Goal: Task Accomplishment & Management: Use online tool/utility

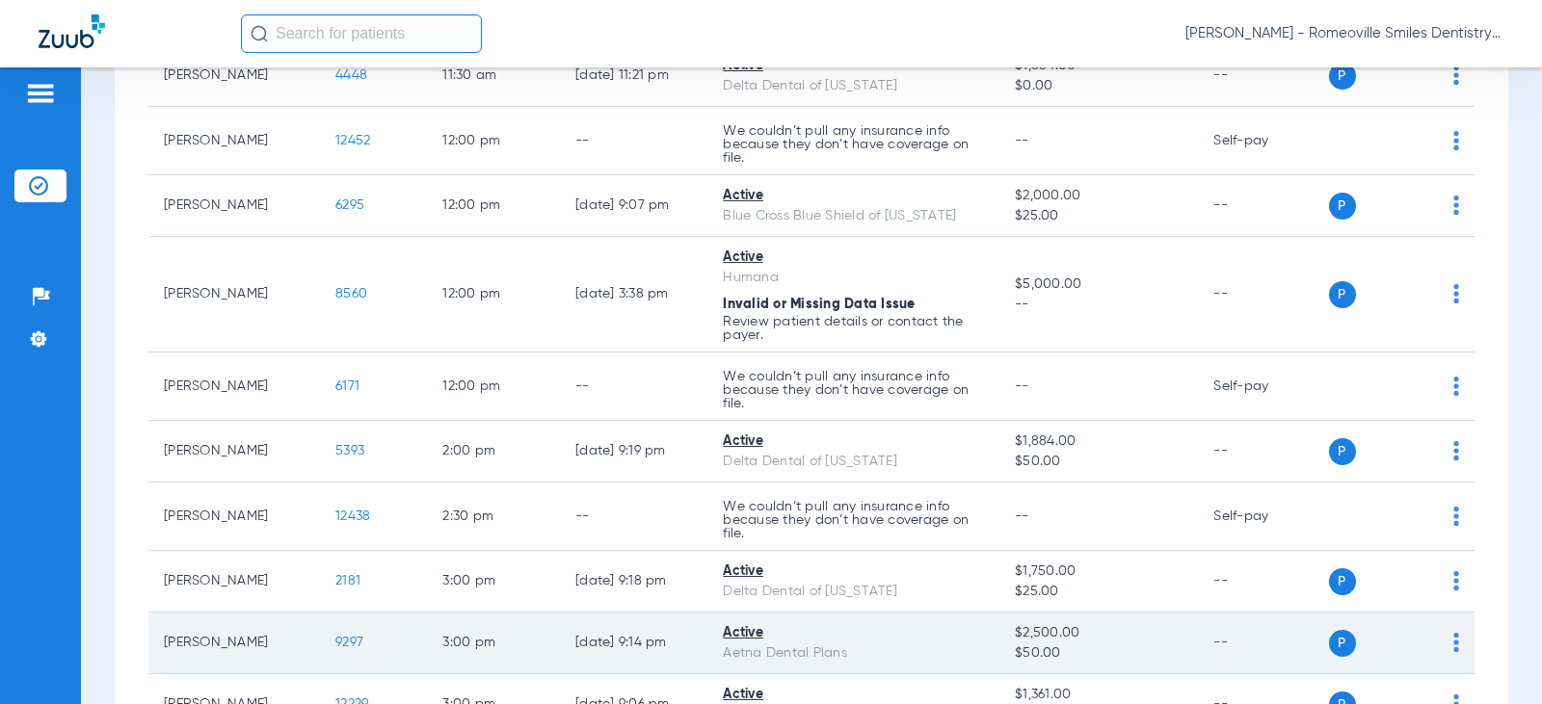
scroll to position [900, 0]
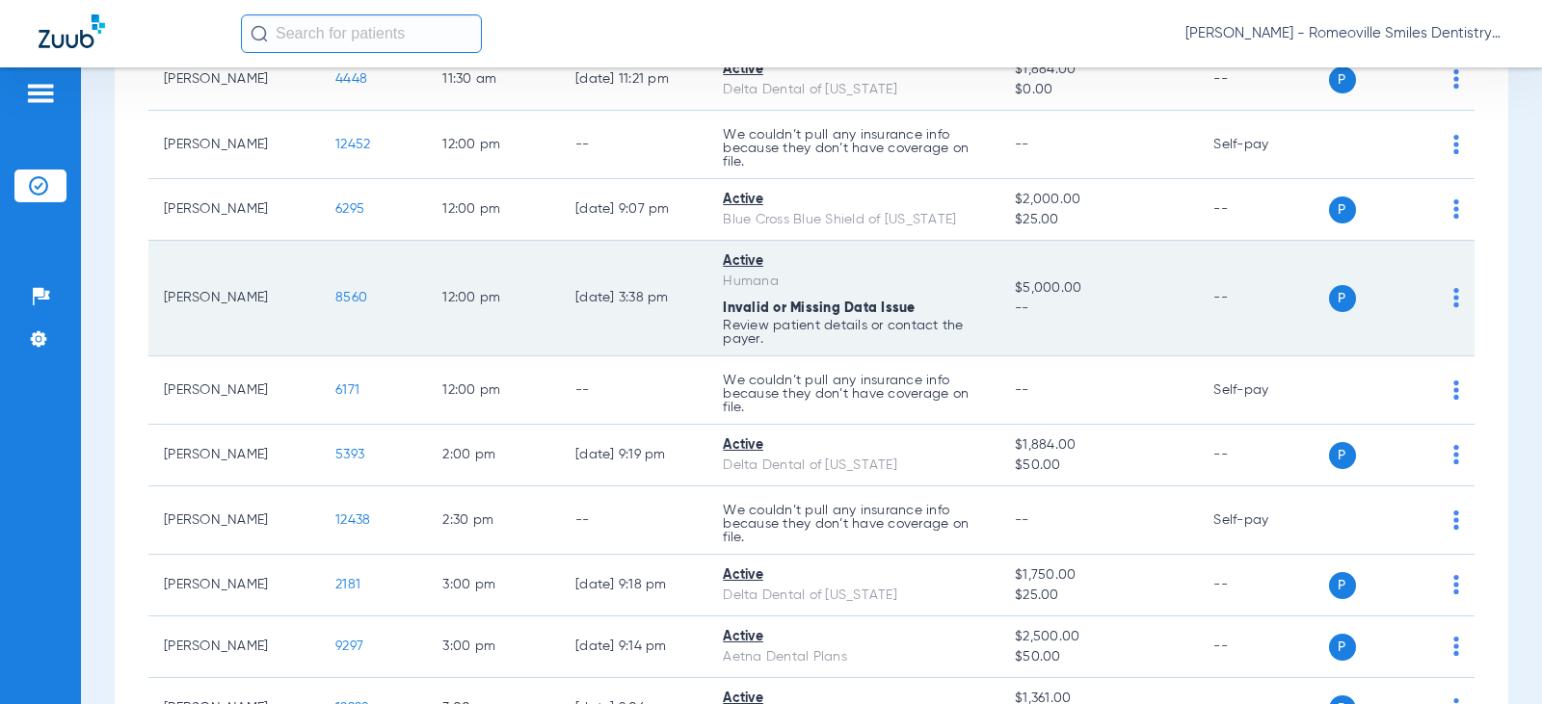
click at [335, 300] on span "8560" at bounding box center [351, 297] width 32 height 13
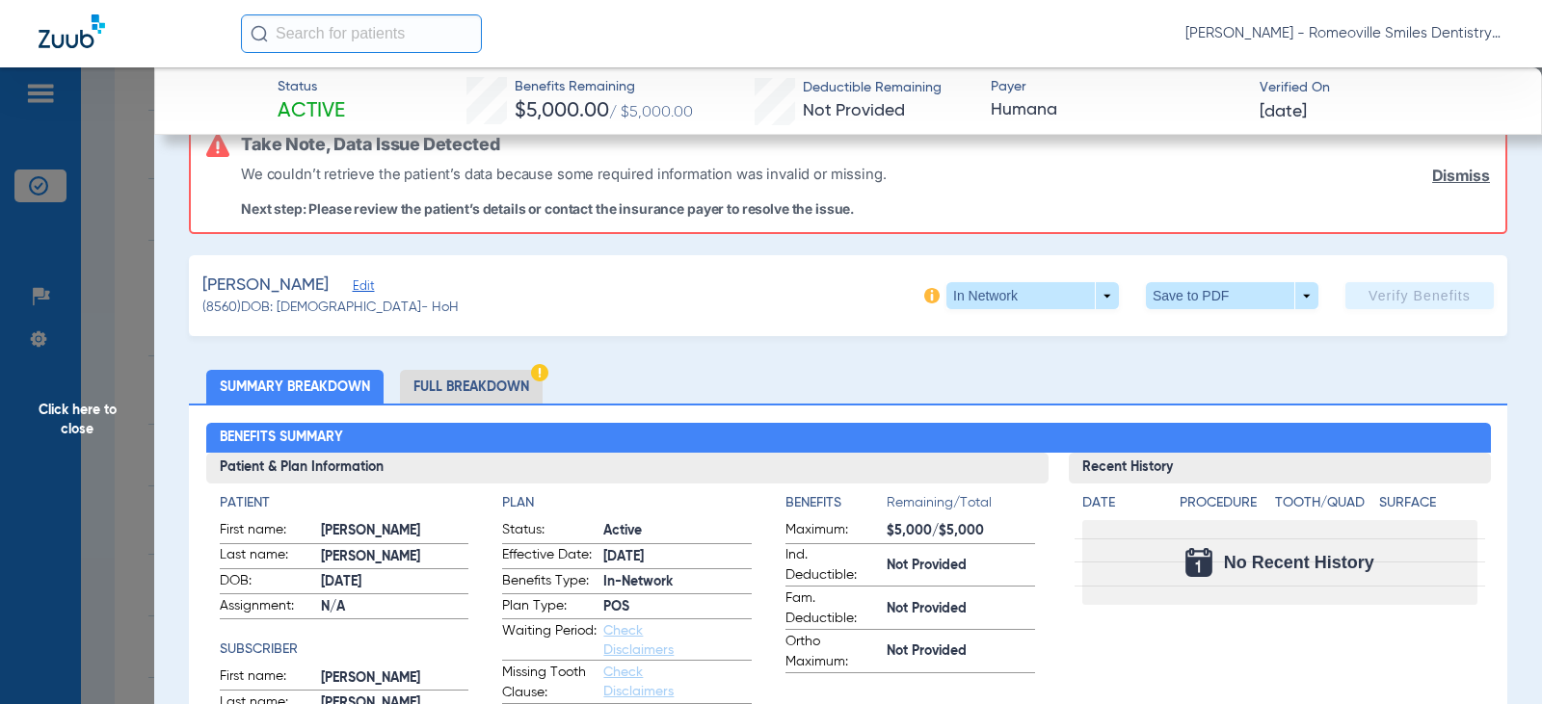
scroll to position [0, 0]
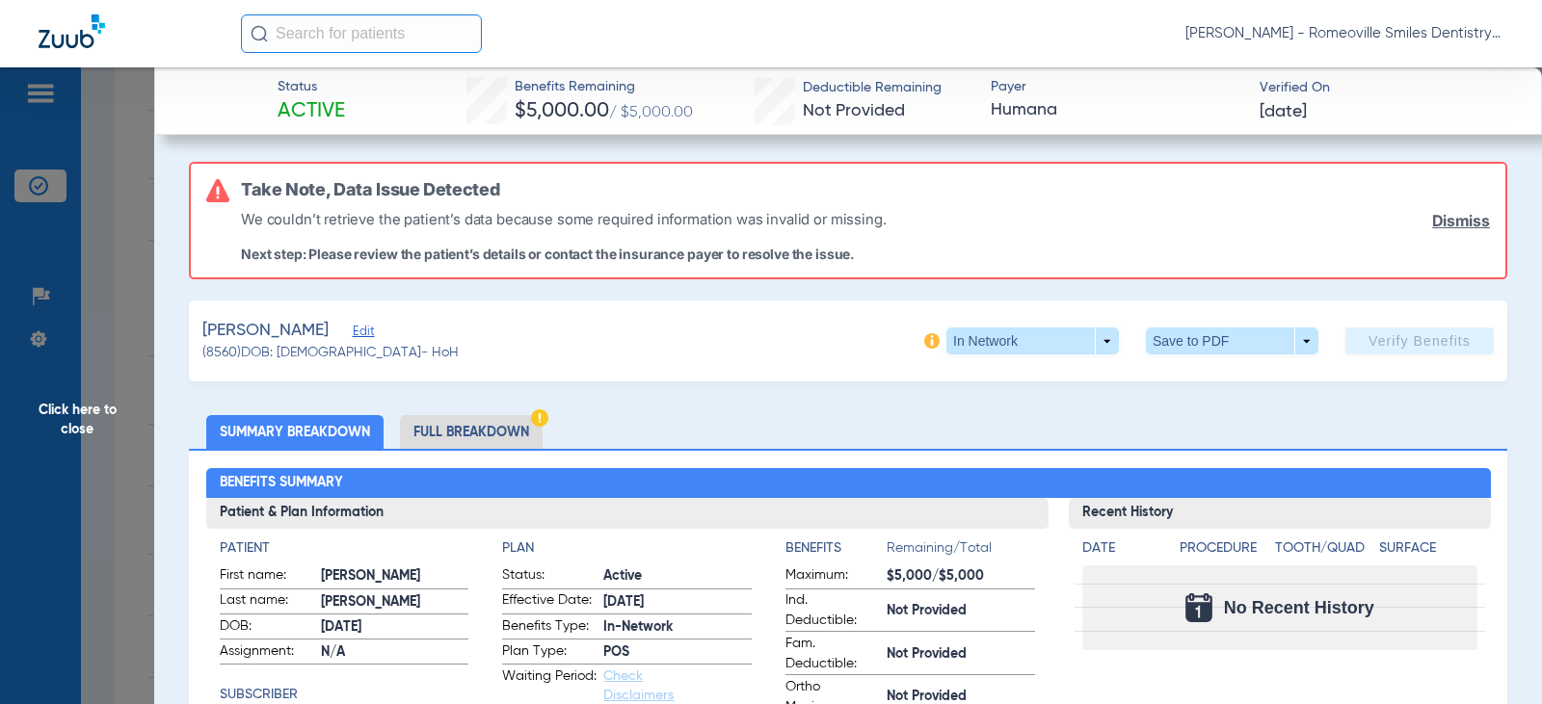
click at [443, 446] on li "Full Breakdown" at bounding box center [471, 432] width 143 height 34
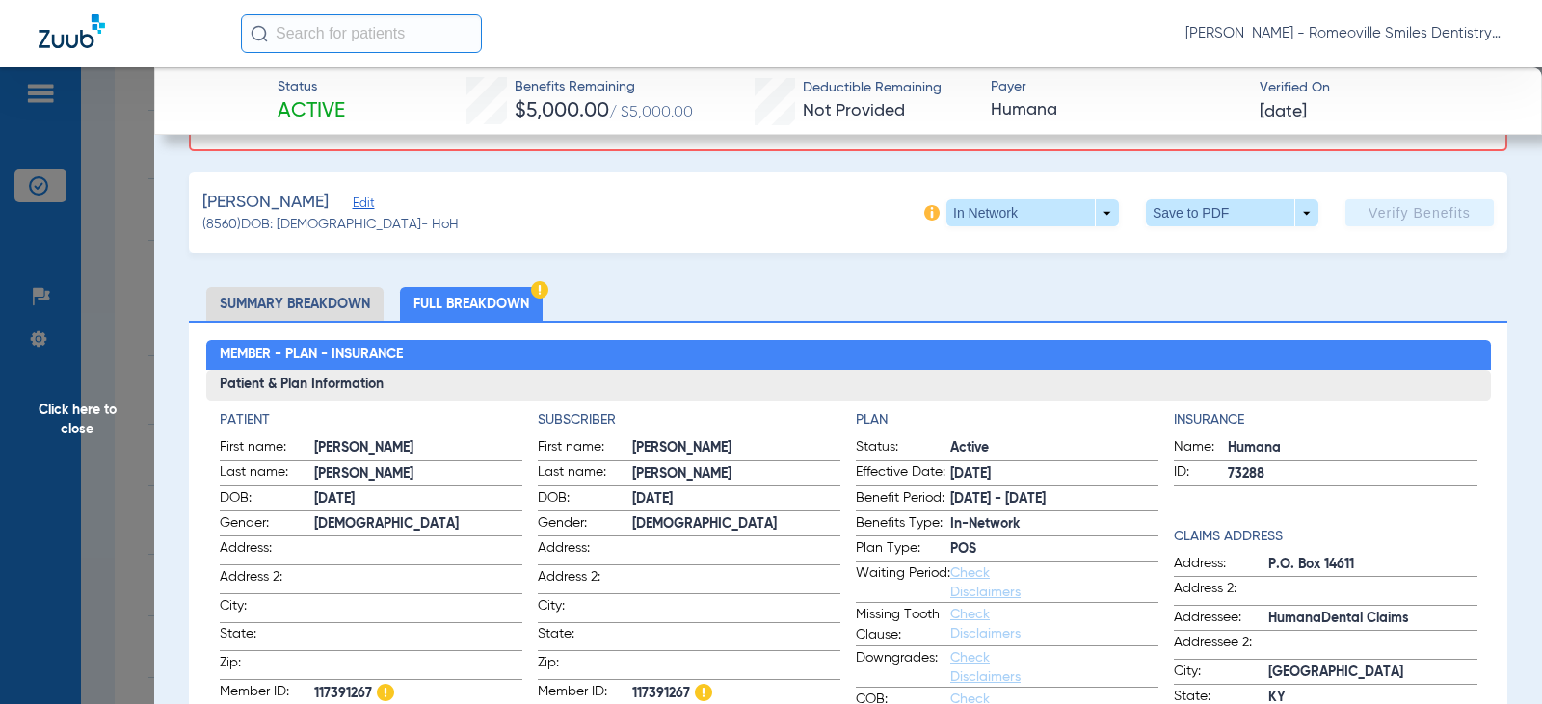
scroll to position [289, 0]
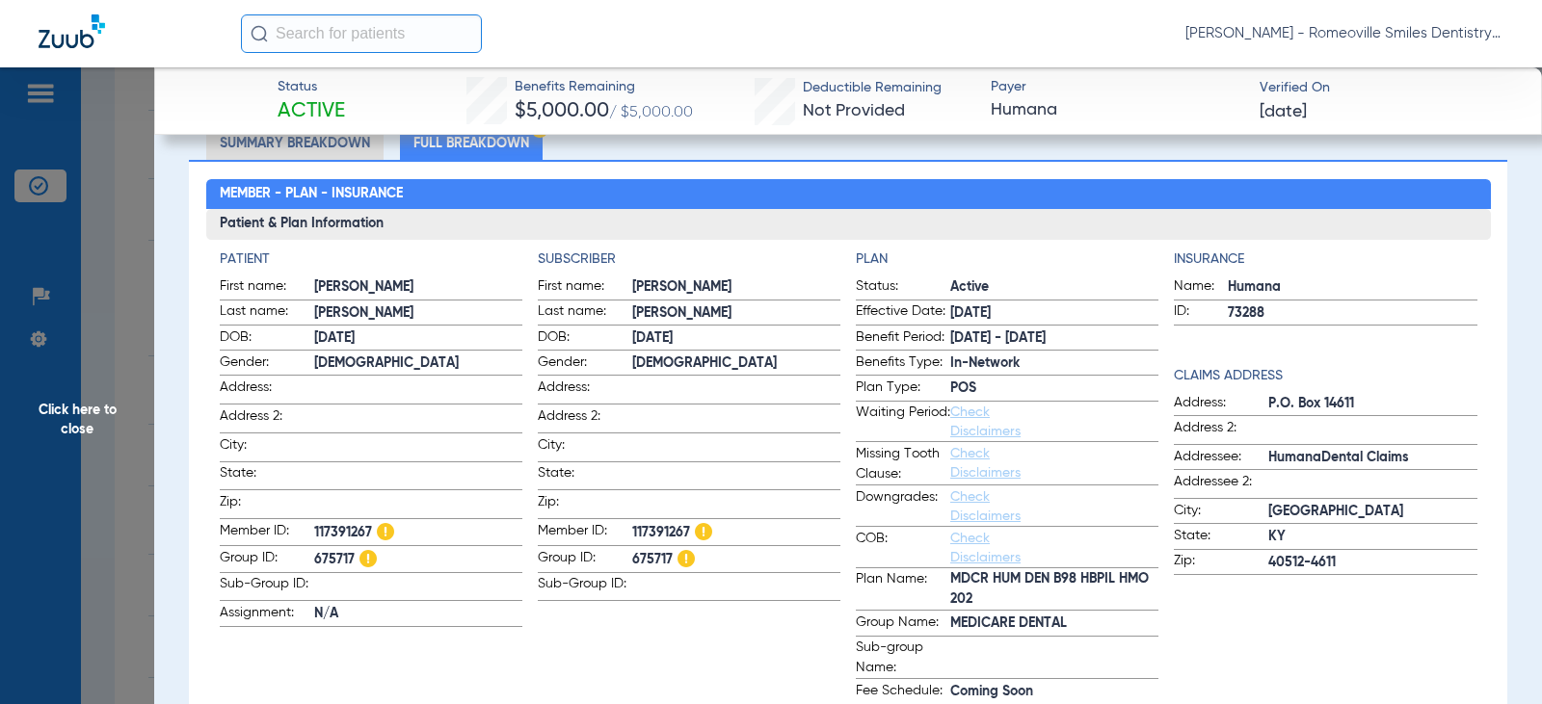
click at [86, 419] on span "Click here to close" at bounding box center [77, 419] width 154 height 704
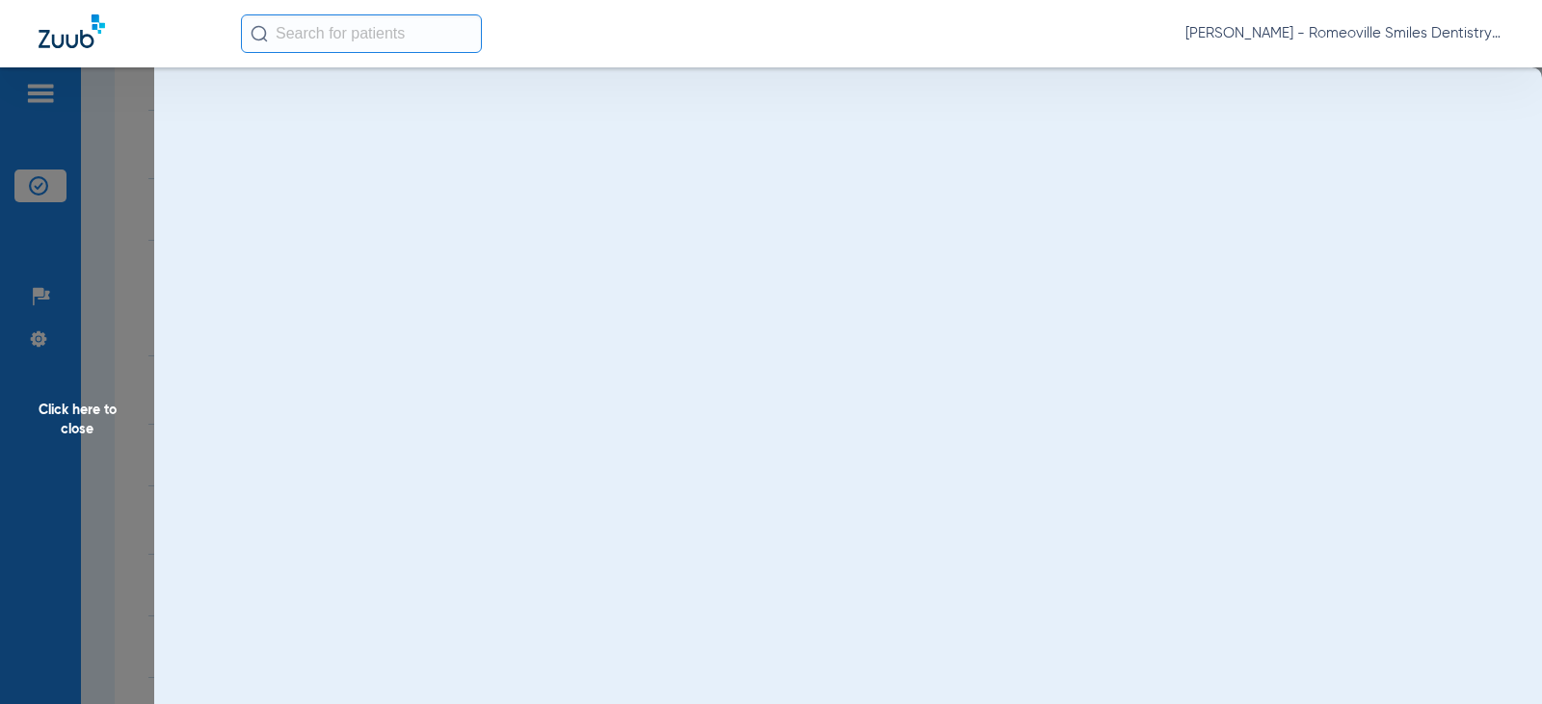
scroll to position [0, 0]
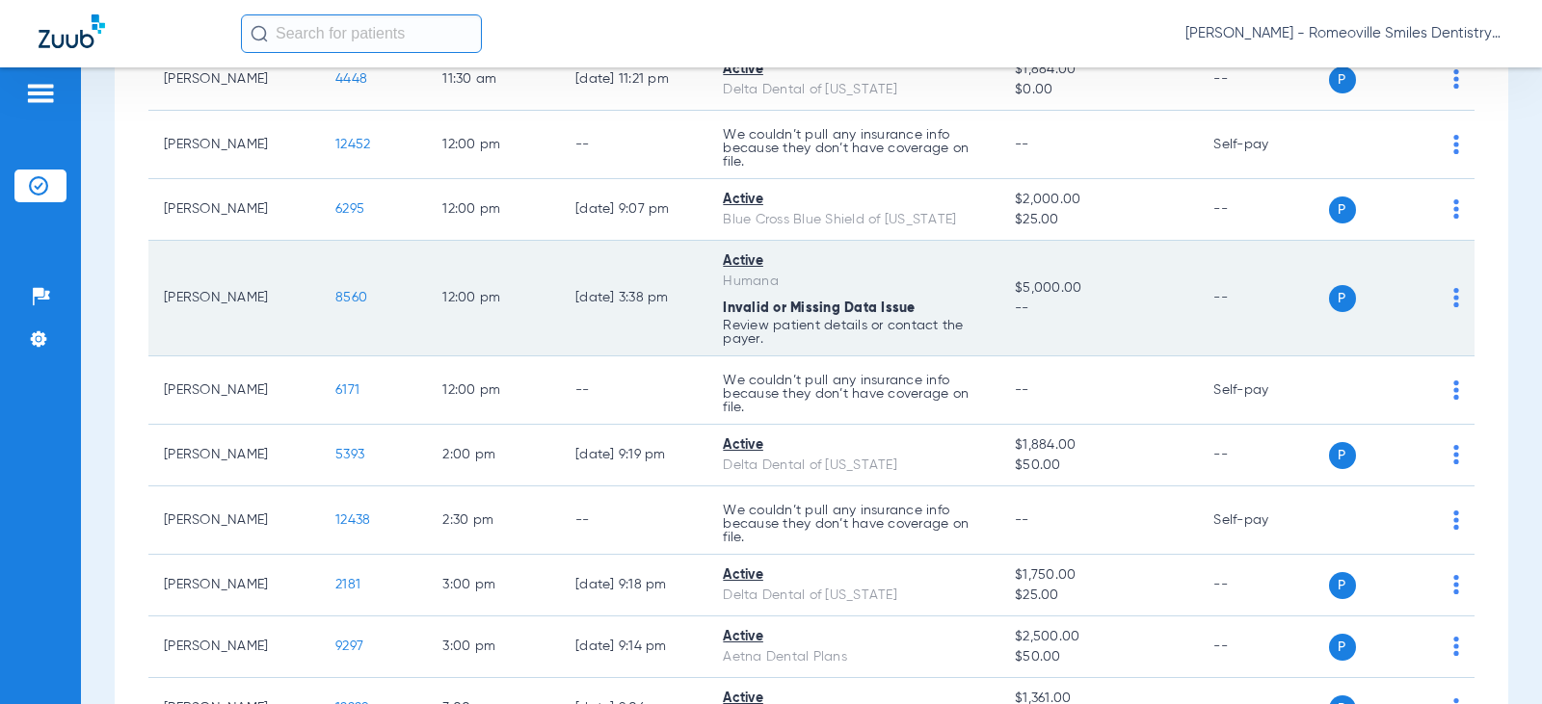
click at [1329, 304] on span "P" at bounding box center [1342, 298] width 27 height 27
click at [1444, 304] on td "P S" at bounding box center [1402, 299] width 146 height 116
click at [1453, 297] on img at bounding box center [1456, 297] width 6 height 19
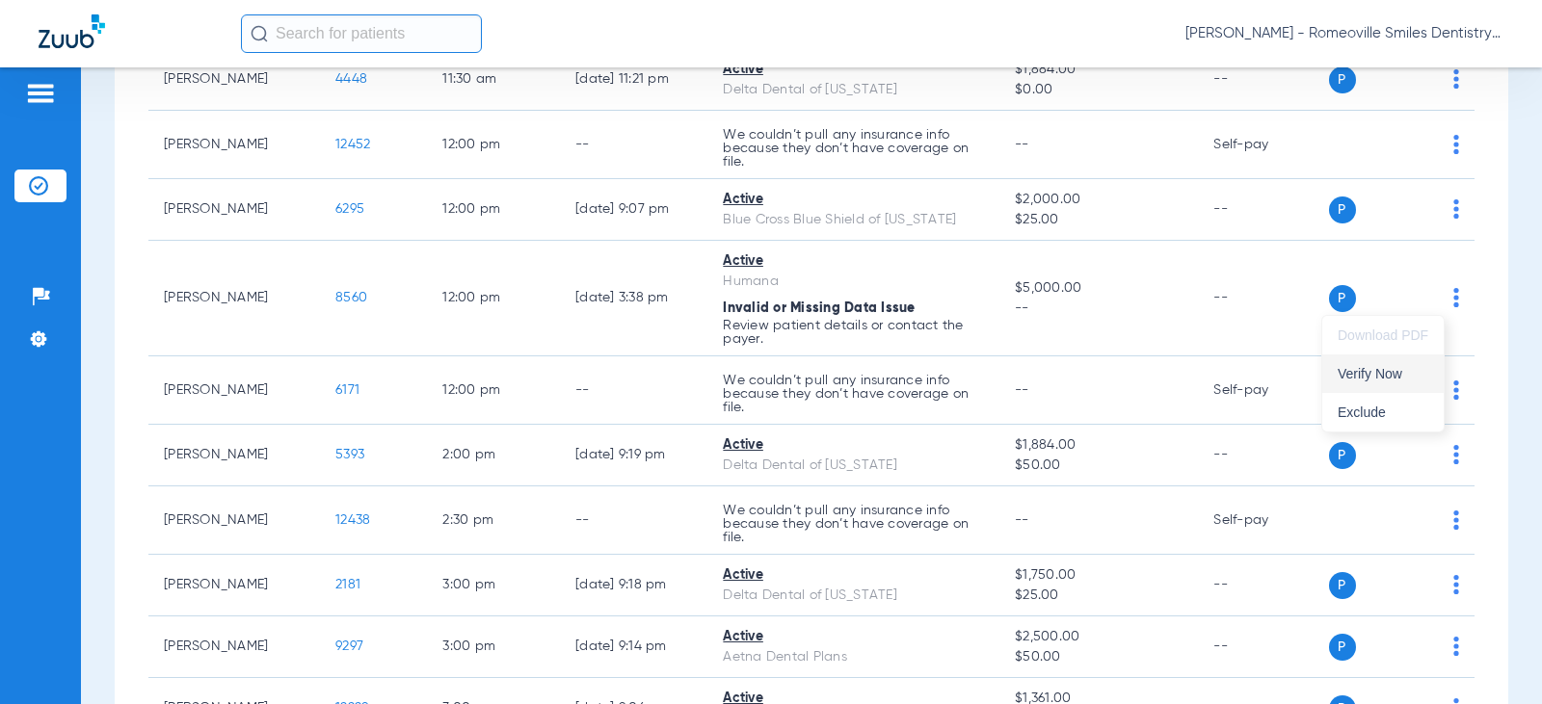
click at [1369, 379] on span "Verify Now" at bounding box center [1383, 373] width 91 height 13
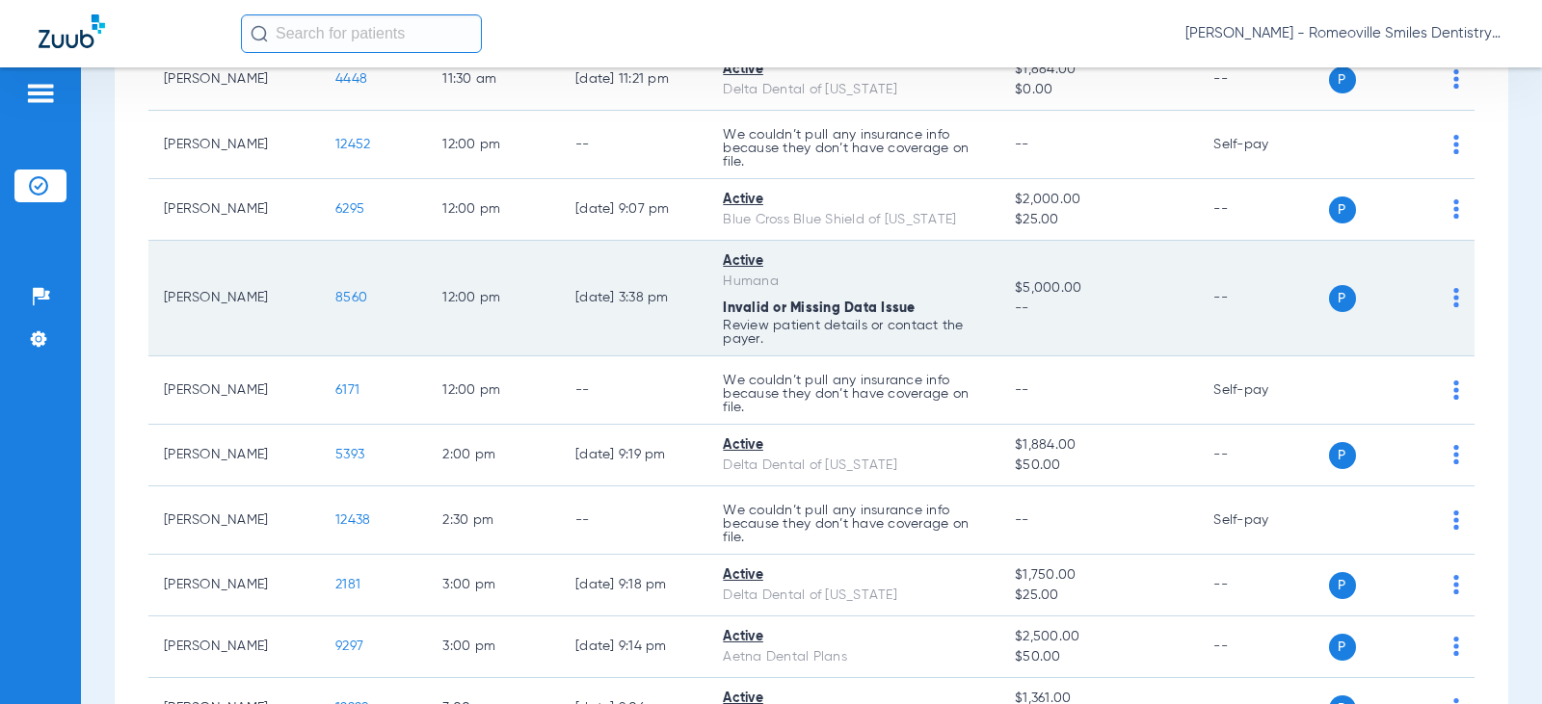
click at [1453, 301] on img at bounding box center [1456, 297] width 6 height 19
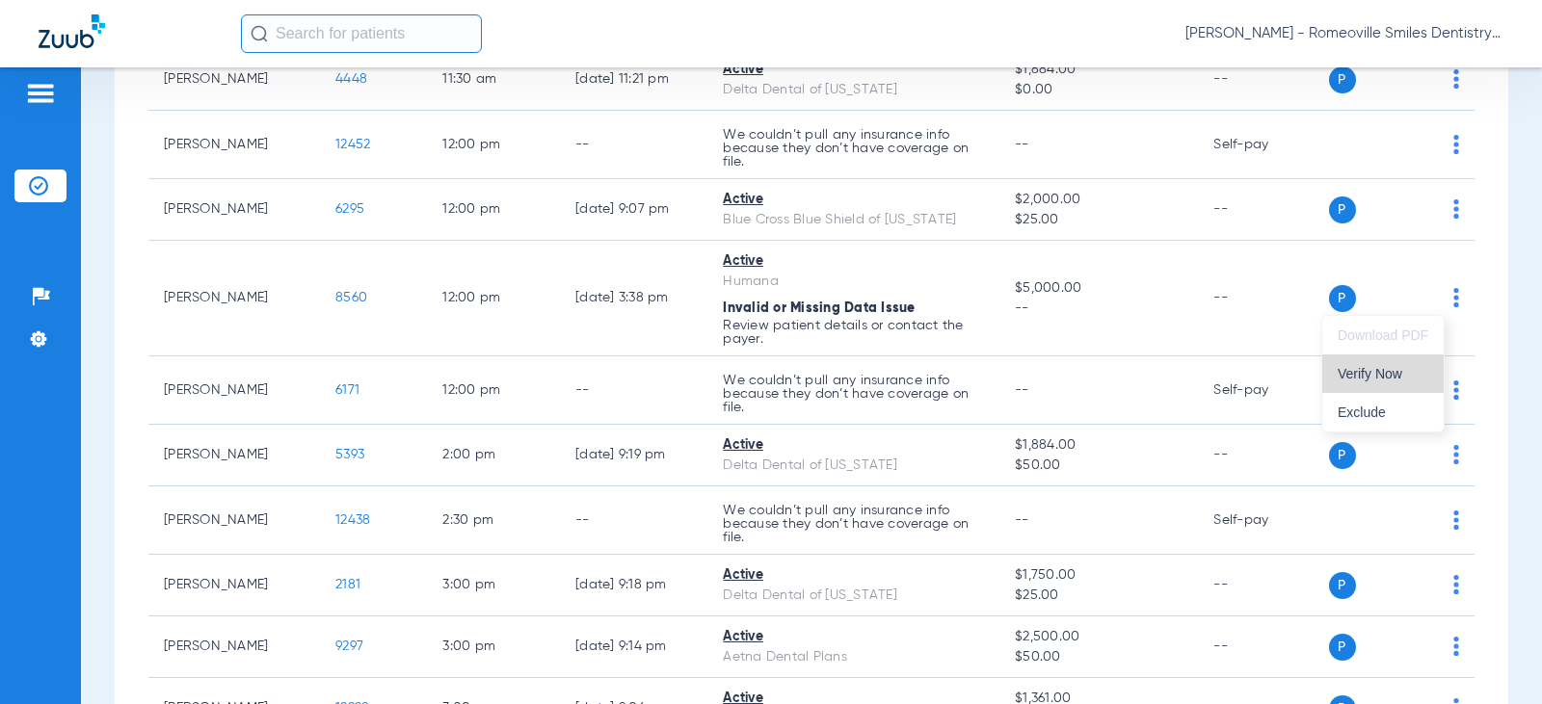
click at [1372, 376] on span "Verify Now" at bounding box center [1383, 373] width 91 height 13
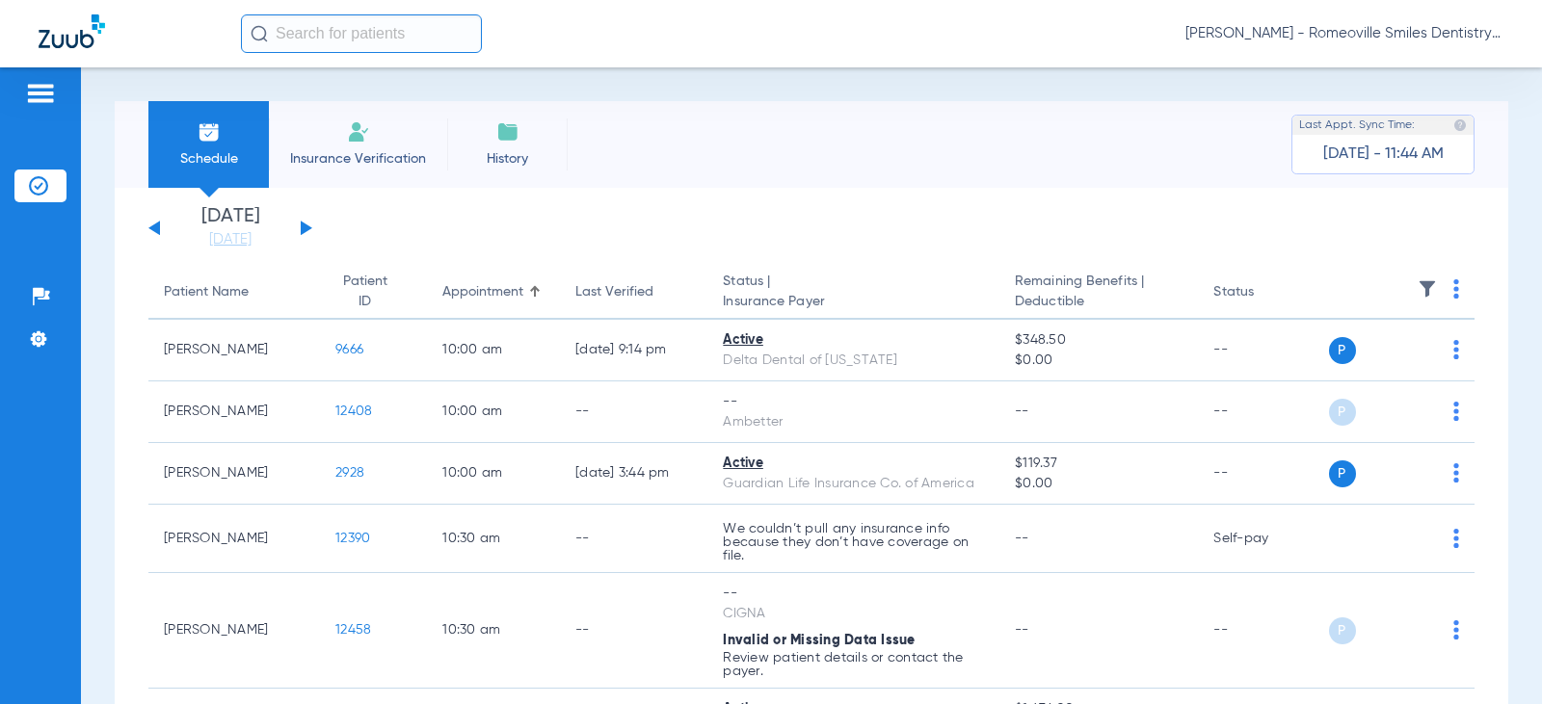
click at [391, 35] on input "text" at bounding box center [361, 33] width 241 height 39
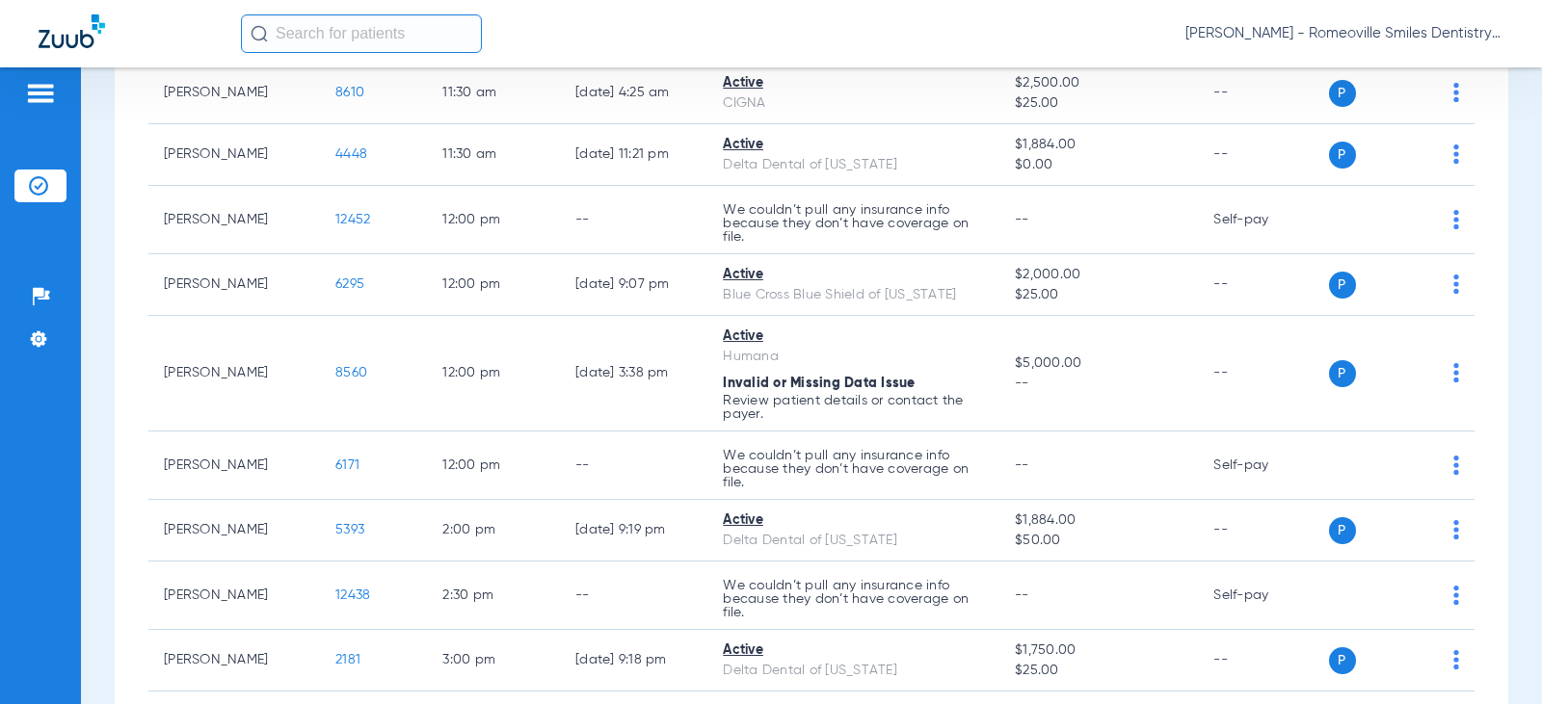
scroll to position [867, 0]
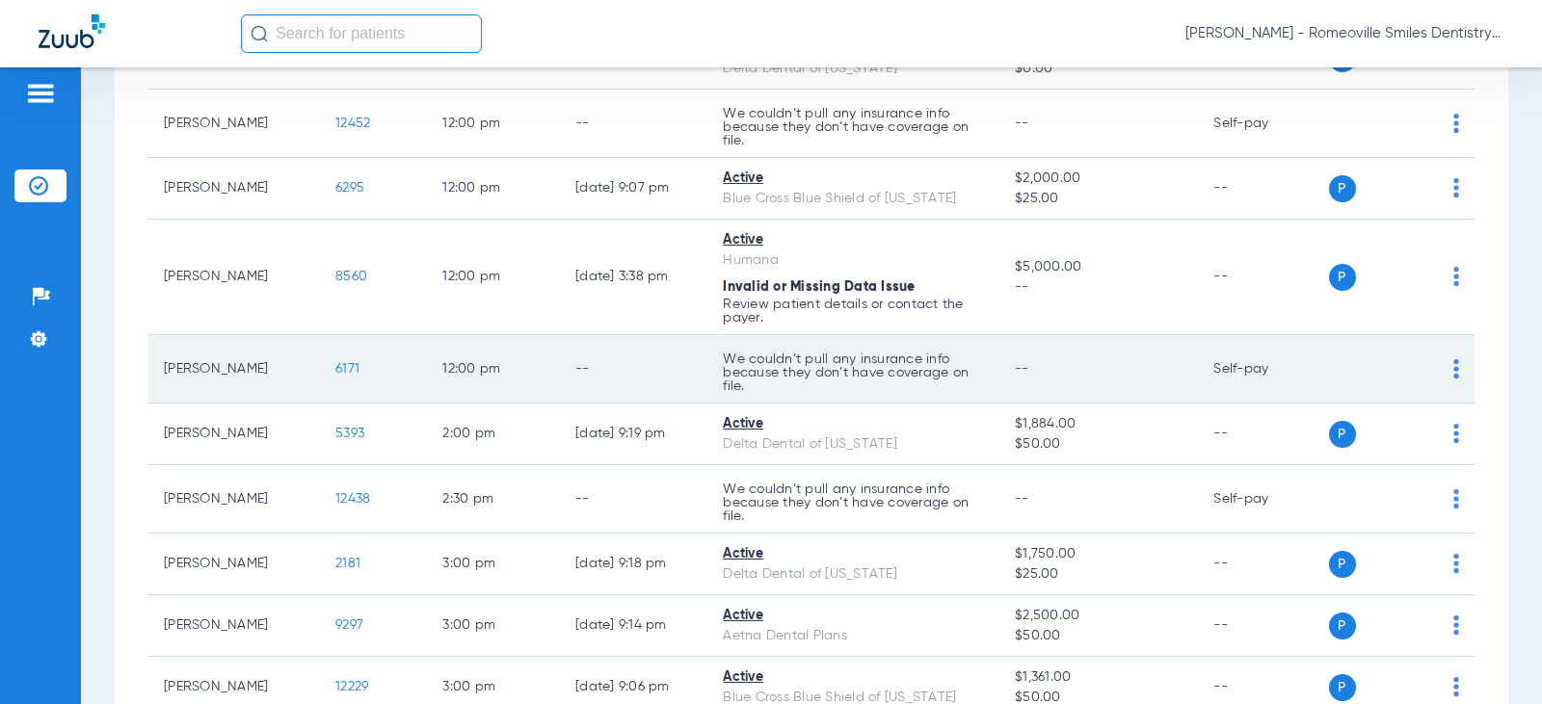
click at [1437, 368] on div "P S" at bounding box center [1394, 369] width 131 height 27
click at [1453, 376] on img at bounding box center [1456, 368] width 6 height 19
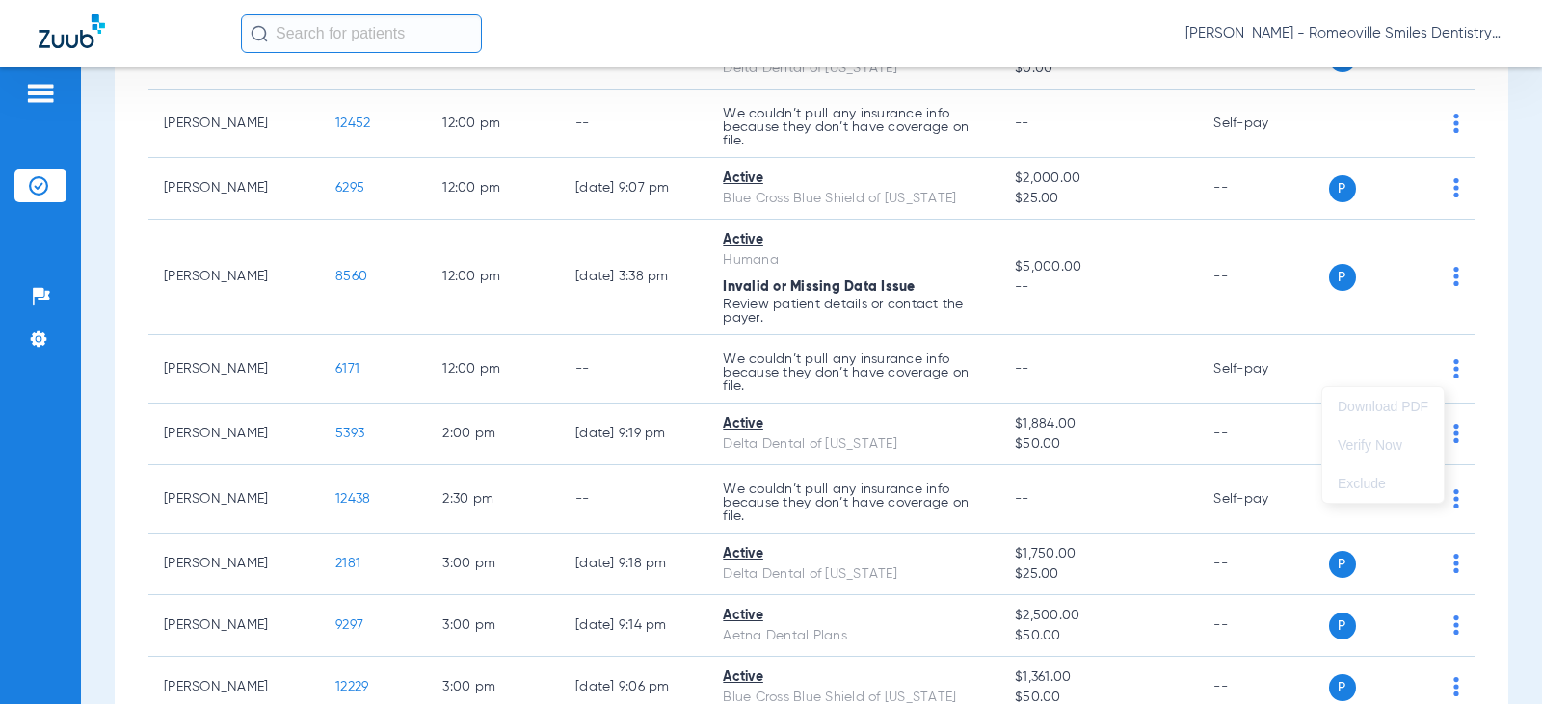
click at [1445, 359] on div at bounding box center [771, 352] width 1542 height 704
click at [1445, 359] on td "P S" at bounding box center [1402, 369] width 146 height 68
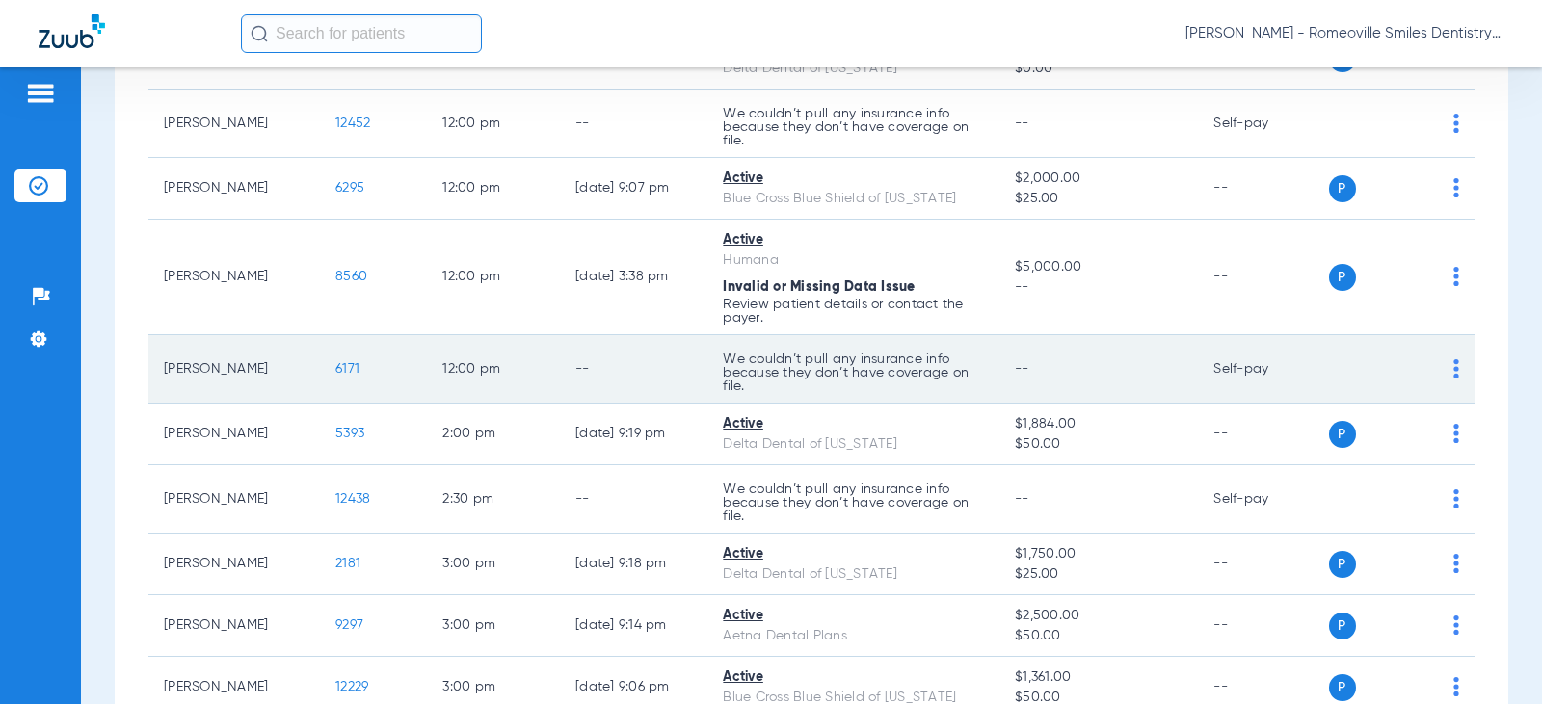
click at [1434, 371] on div "P S" at bounding box center [1394, 369] width 131 height 27
click at [335, 368] on span "6171" at bounding box center [347, 368] width 24 height 13
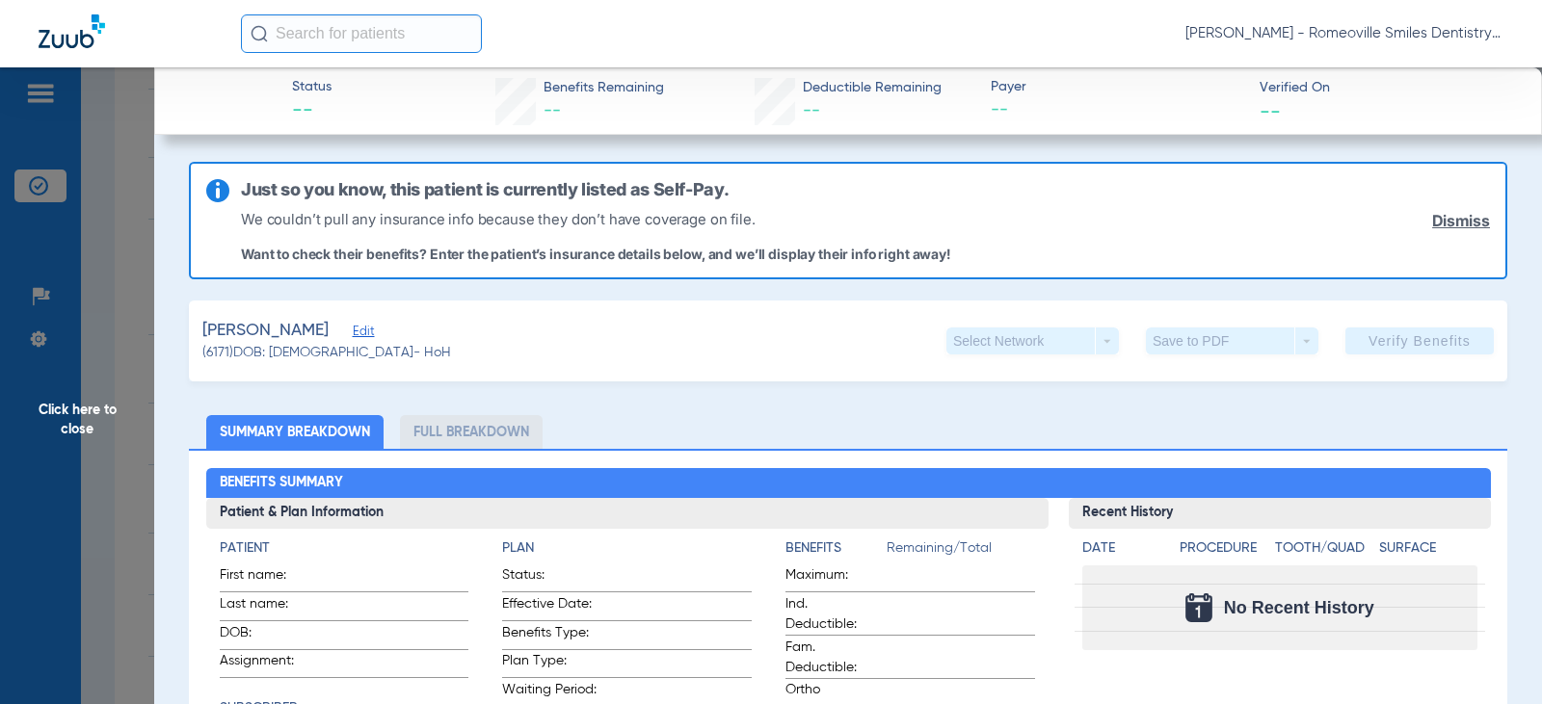
click at [76, 422] on span "Click here to close" at bounding box center [77, 419] width 154 height 704
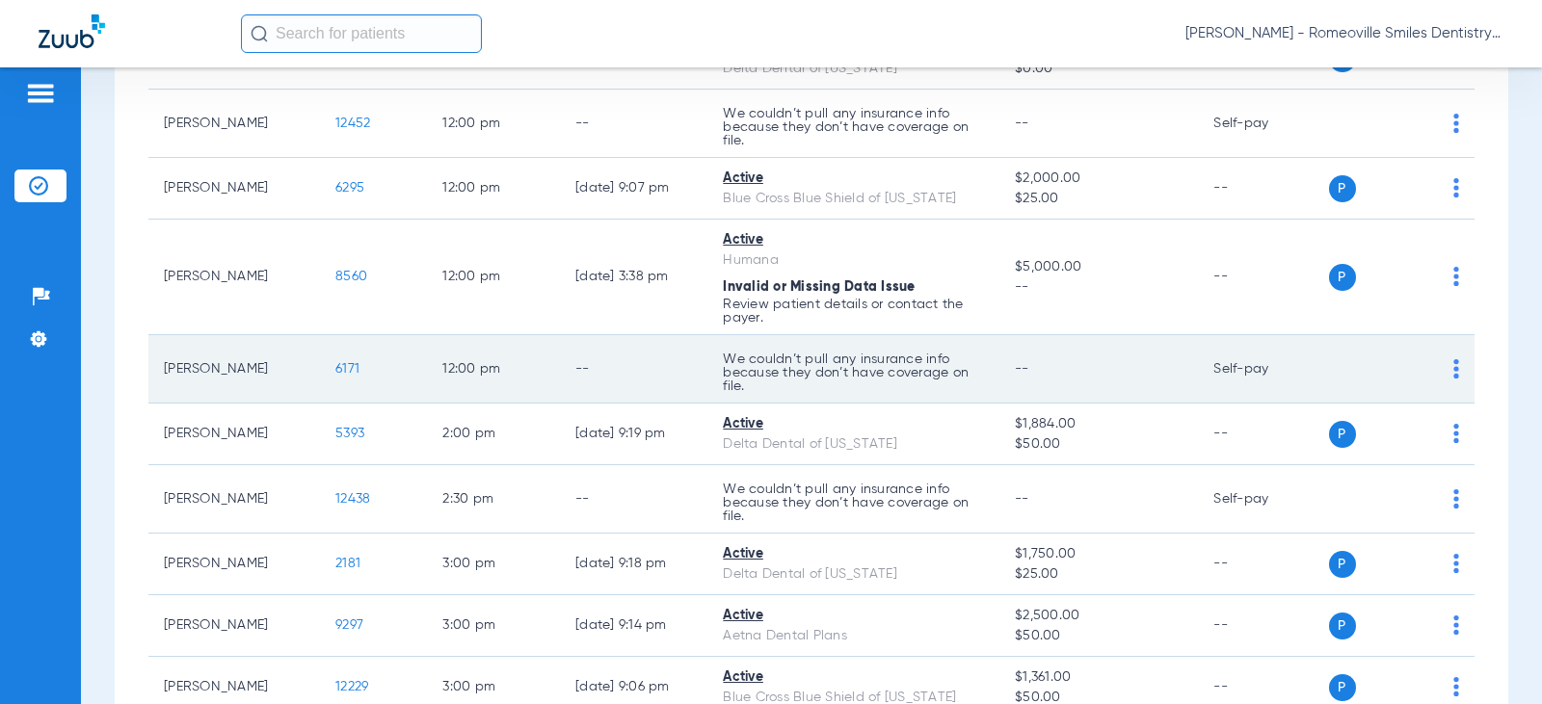
click at [1453, 371] on img at bounding box center [1456, 368] width 6 height 19
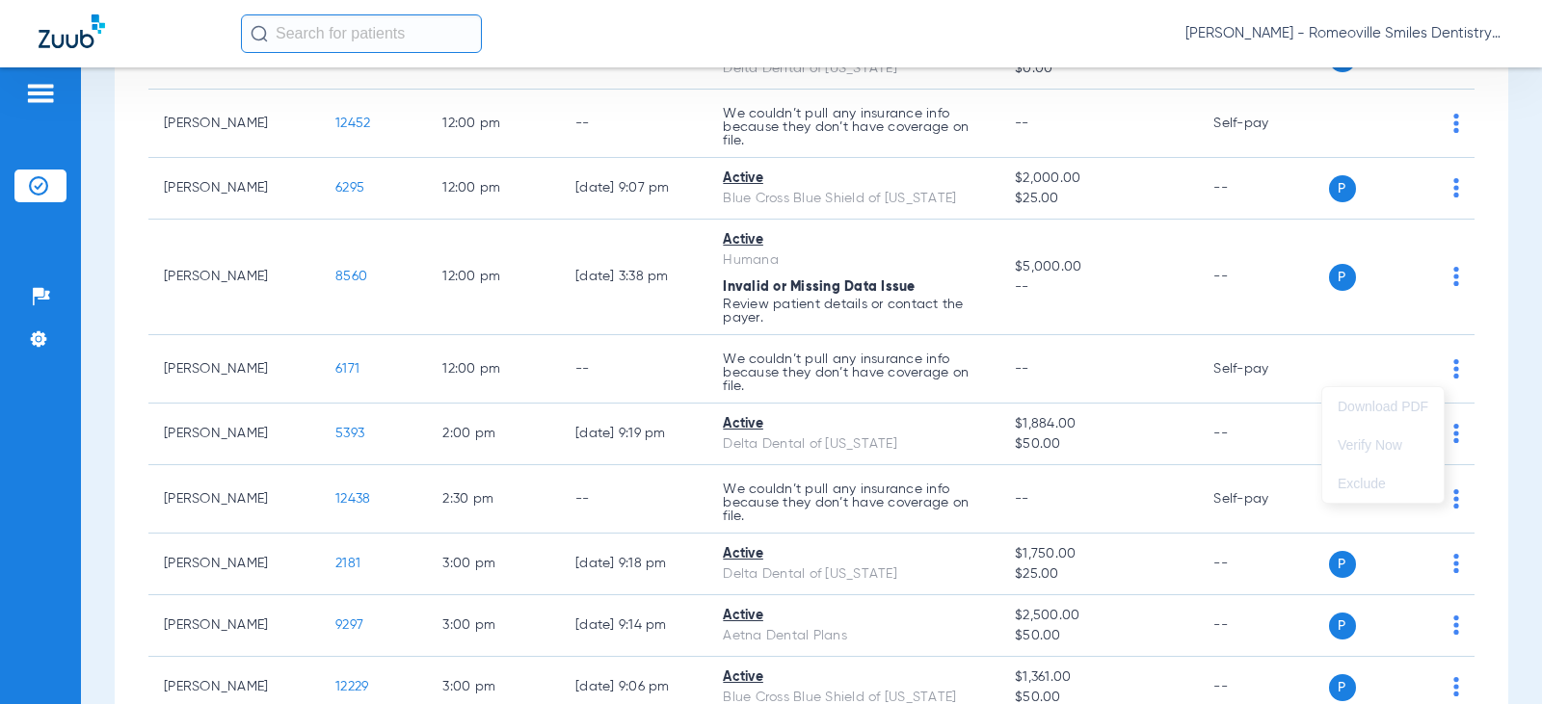
click at [1233, 389] on div at bounding box center [771, 352] width 1542 height 704
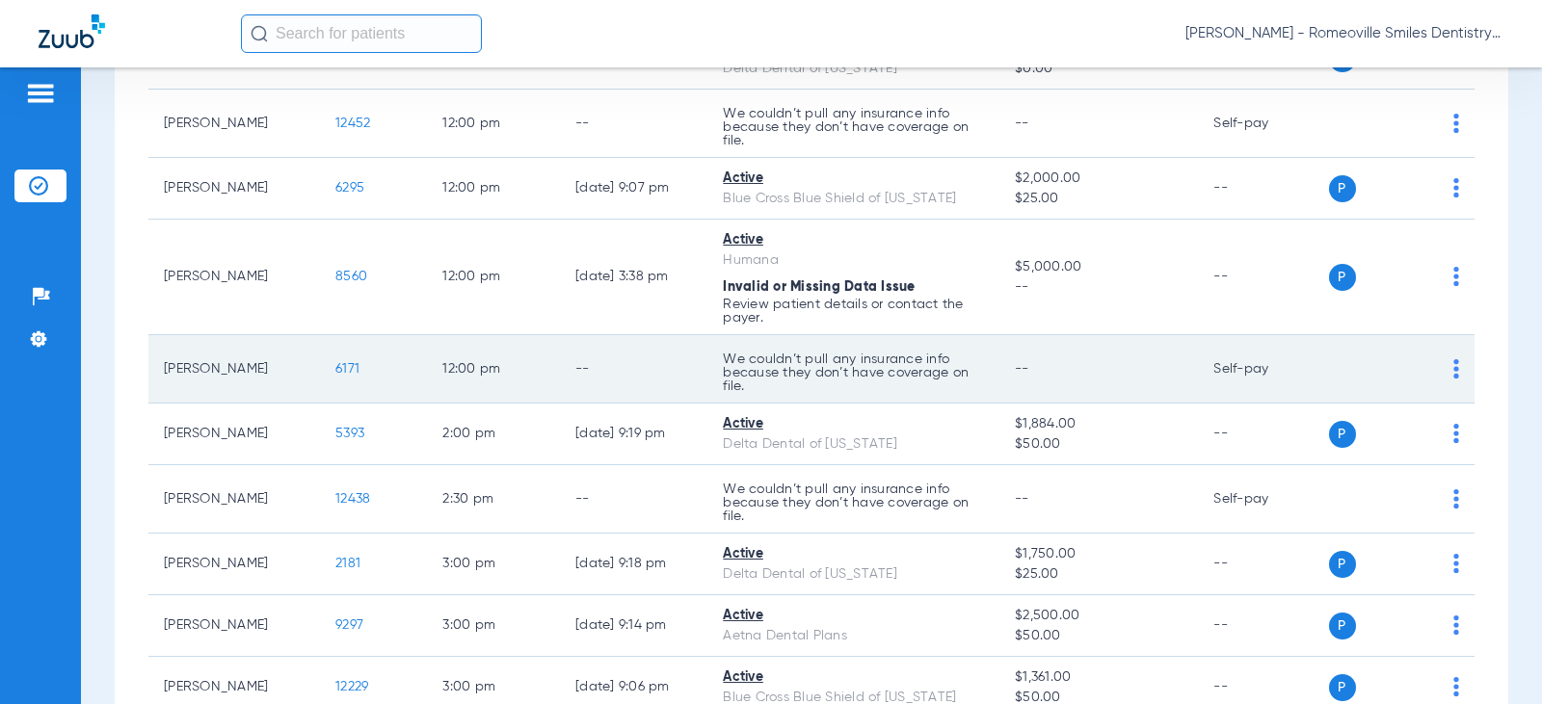
click at [1453, 371] on img at bounding box center [1456, 368] width 6 height 19
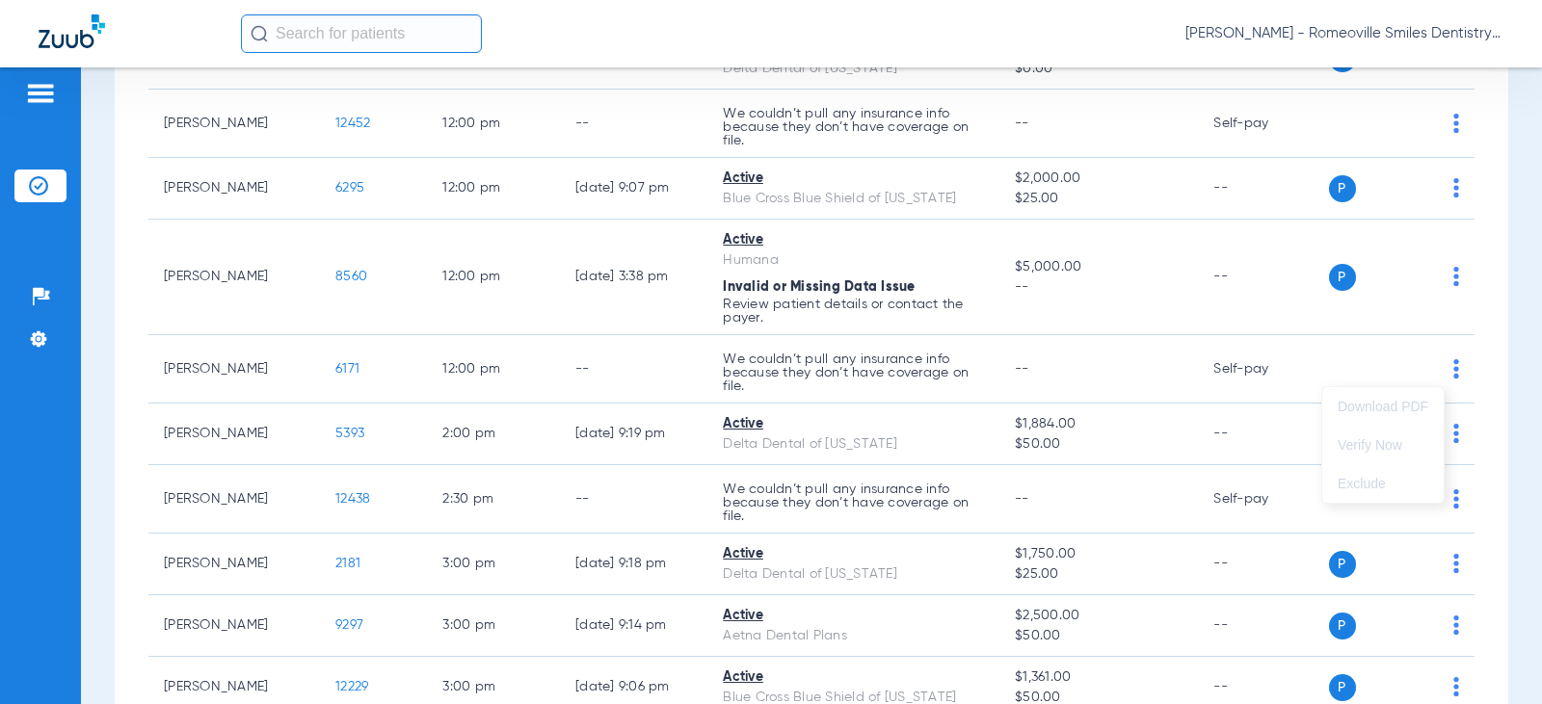
click at [1105, 386] on div at bounding box center [771, 352] width 1542 height 704
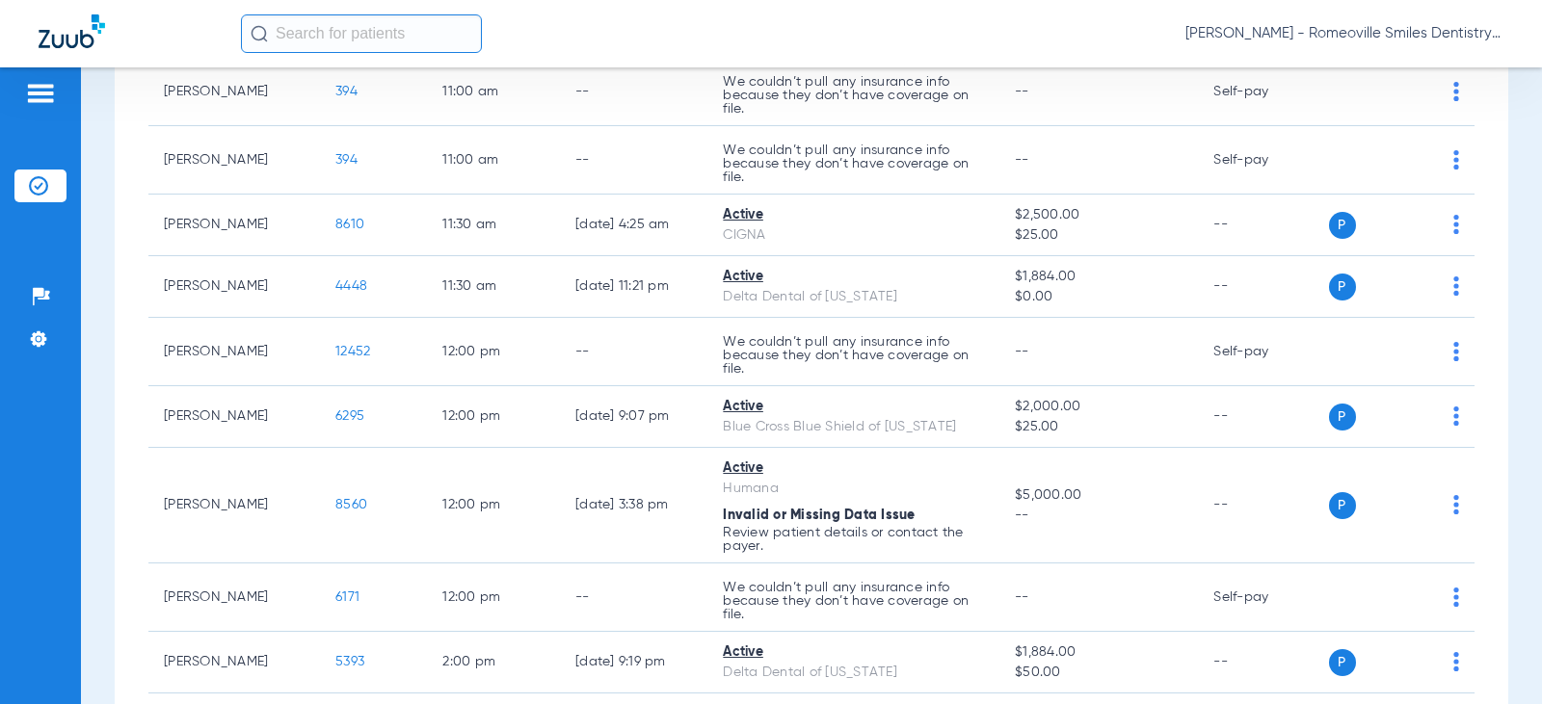
scroll to position [675, 0]
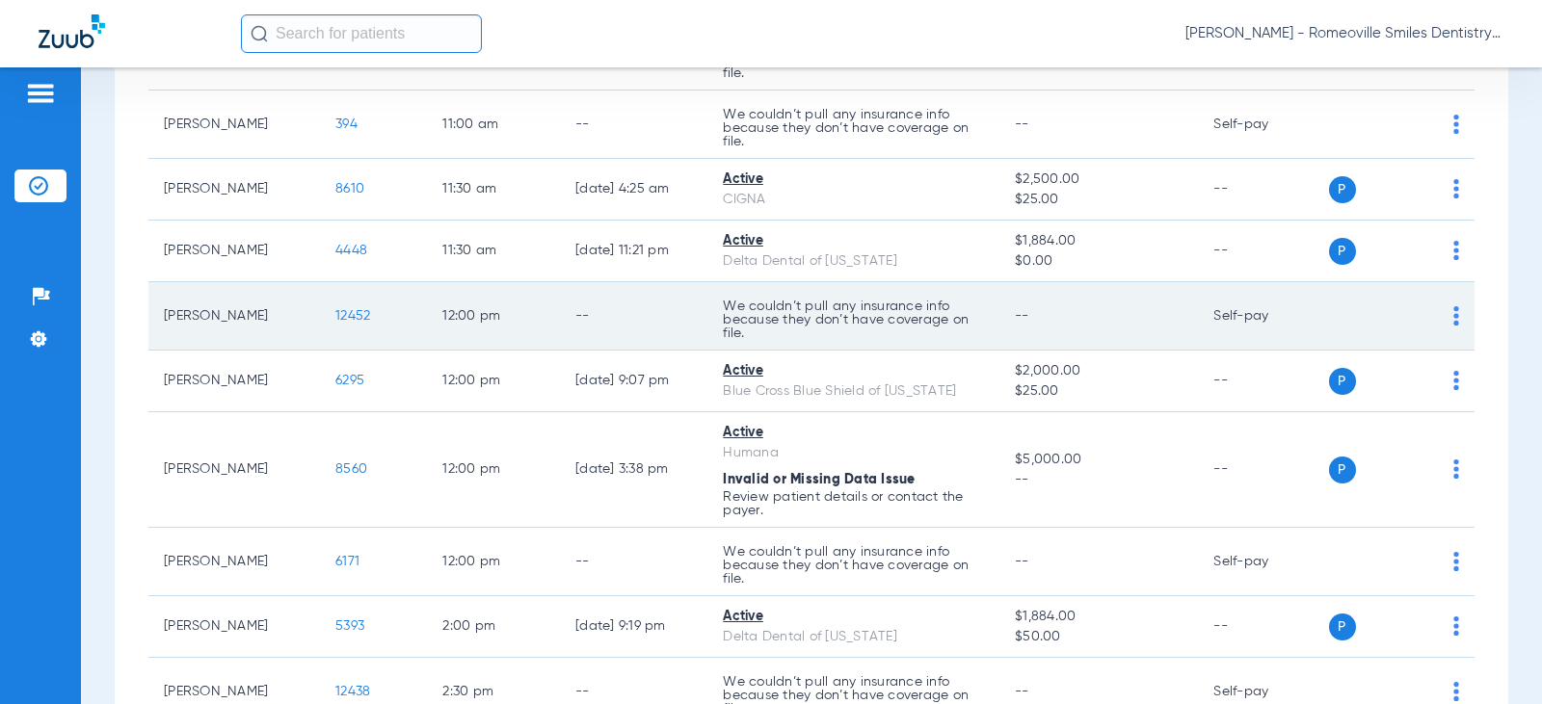
click at [1435, 314] on div "P S" at bounding box center [1394, 316] width 131 height 27
click at [1453, 315] on img at bounding box center [1456, 315] width 6 height 19
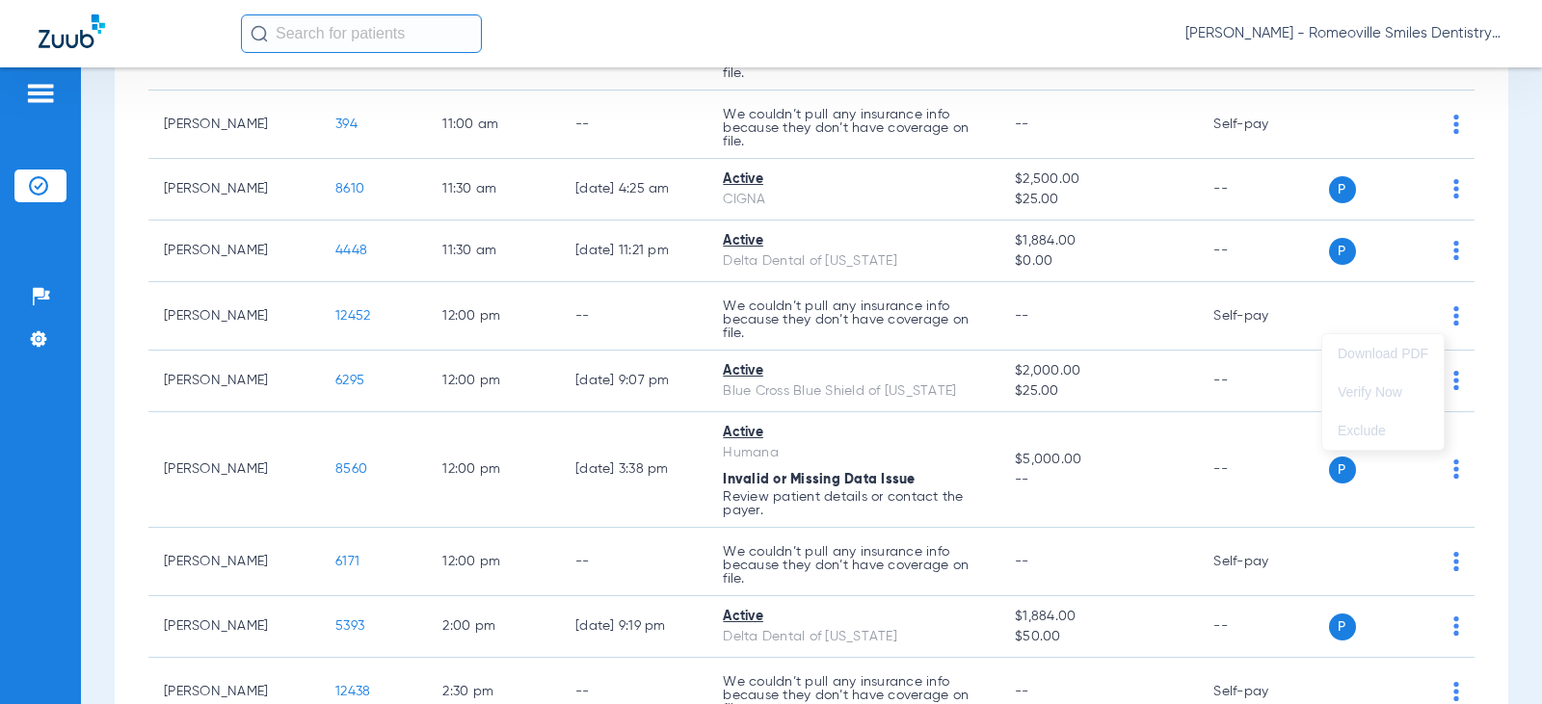
click at [345, 323] on div at bounding box center [771, 352] width 1542 height 704
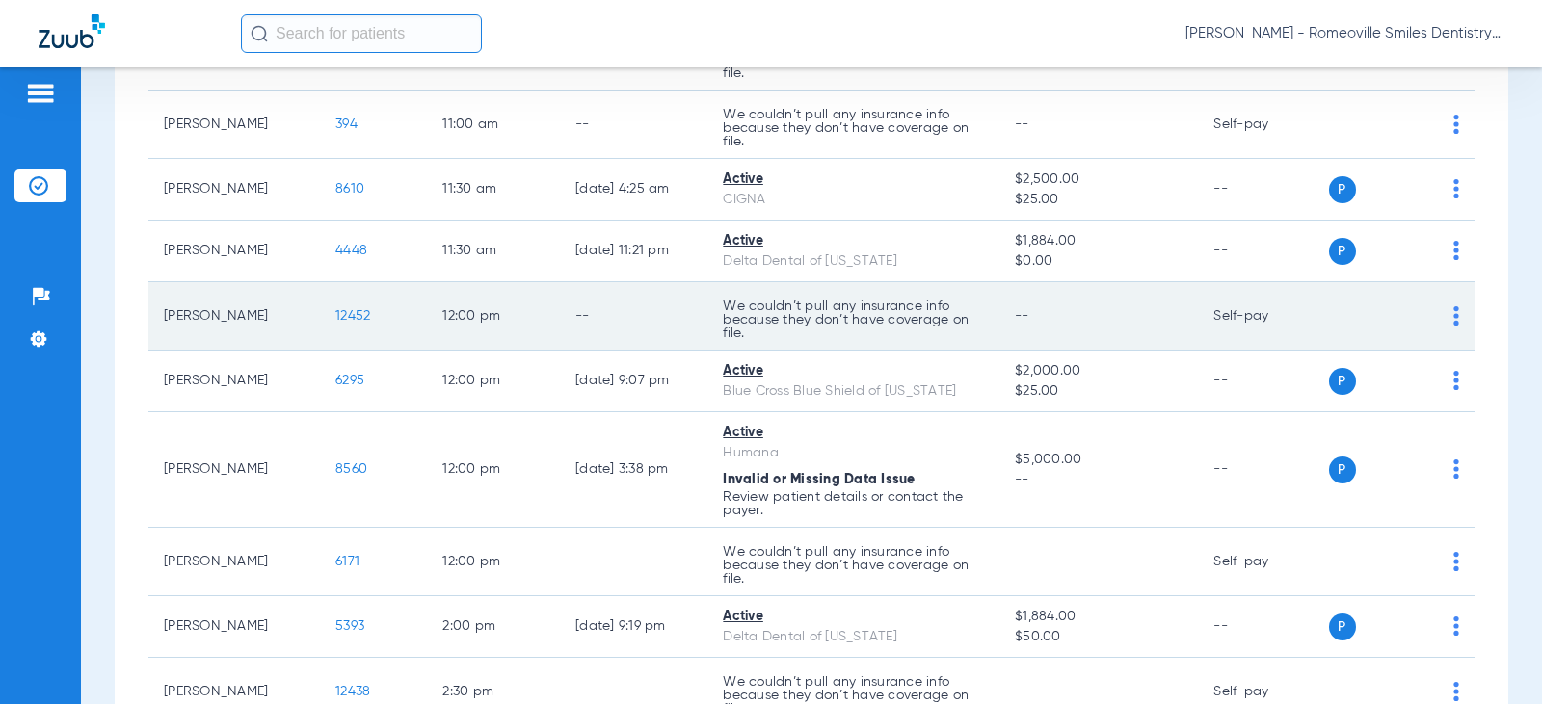
click at [345, 319] on span "12452" at bounding box center [352, 315] width 35 height 13
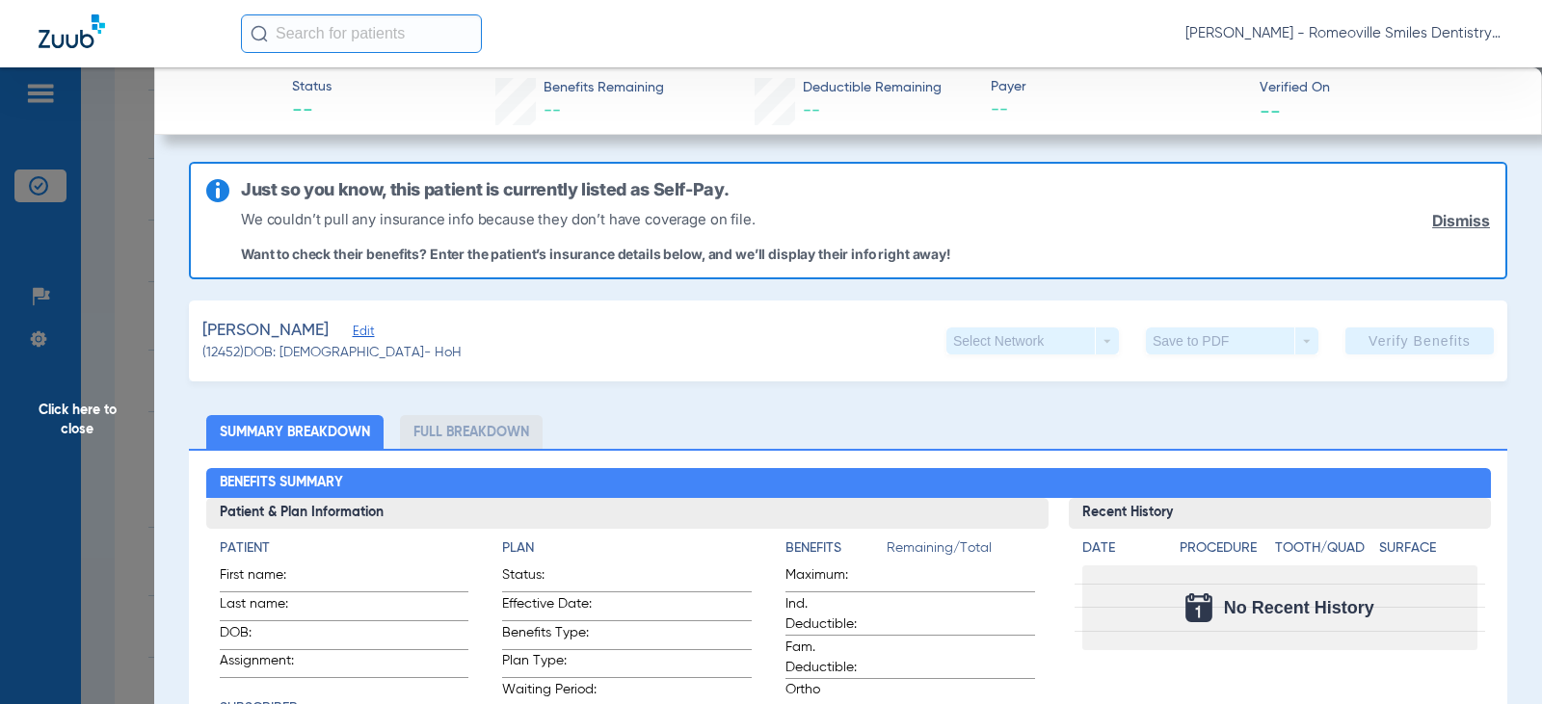
click at [459, 442] on li "Full Breakdown" at bounding box center [471, 432] width 143 height 34
click at [736, 623] on span at bounding box center [677, 633] width 148 height 20
click at [80, 417] on span "Click here to close" at bounding box center [77, 419] width 154 height 704
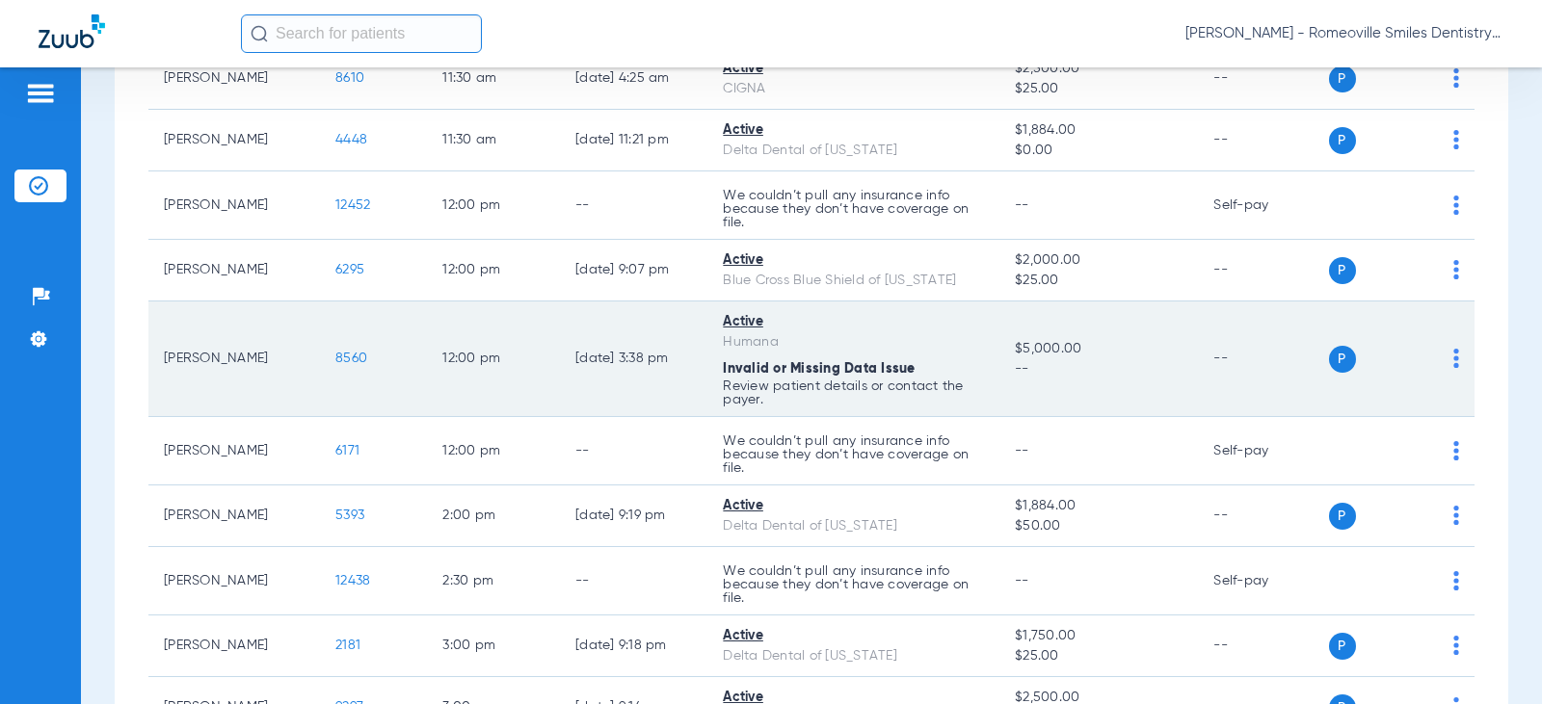
scroll to position [964, 0]
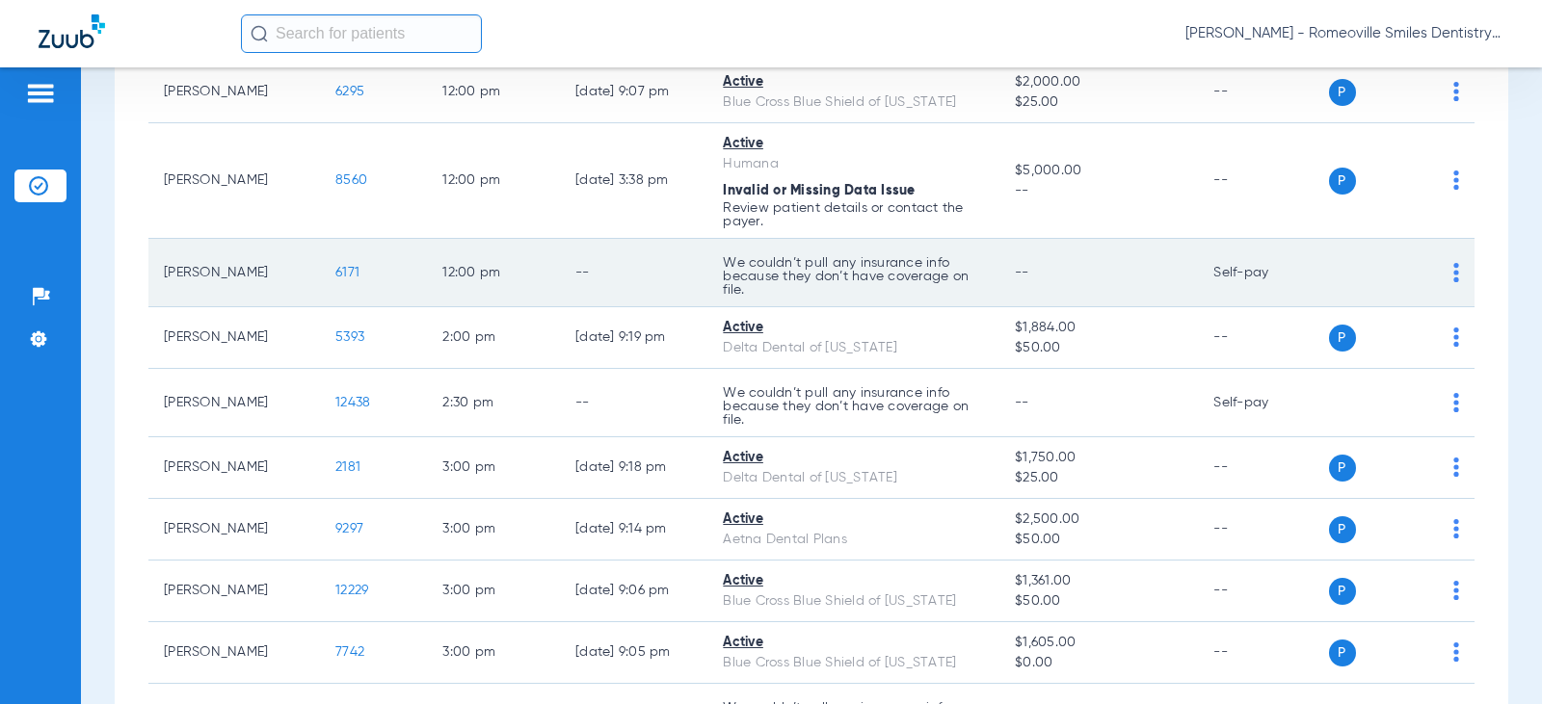
click at [1445, 274] on td "P S" at bounding box center [1402, 273] width 146 height 68
click at [1453, 278] on img at bounding box center [1456, 272] width 6 height 19
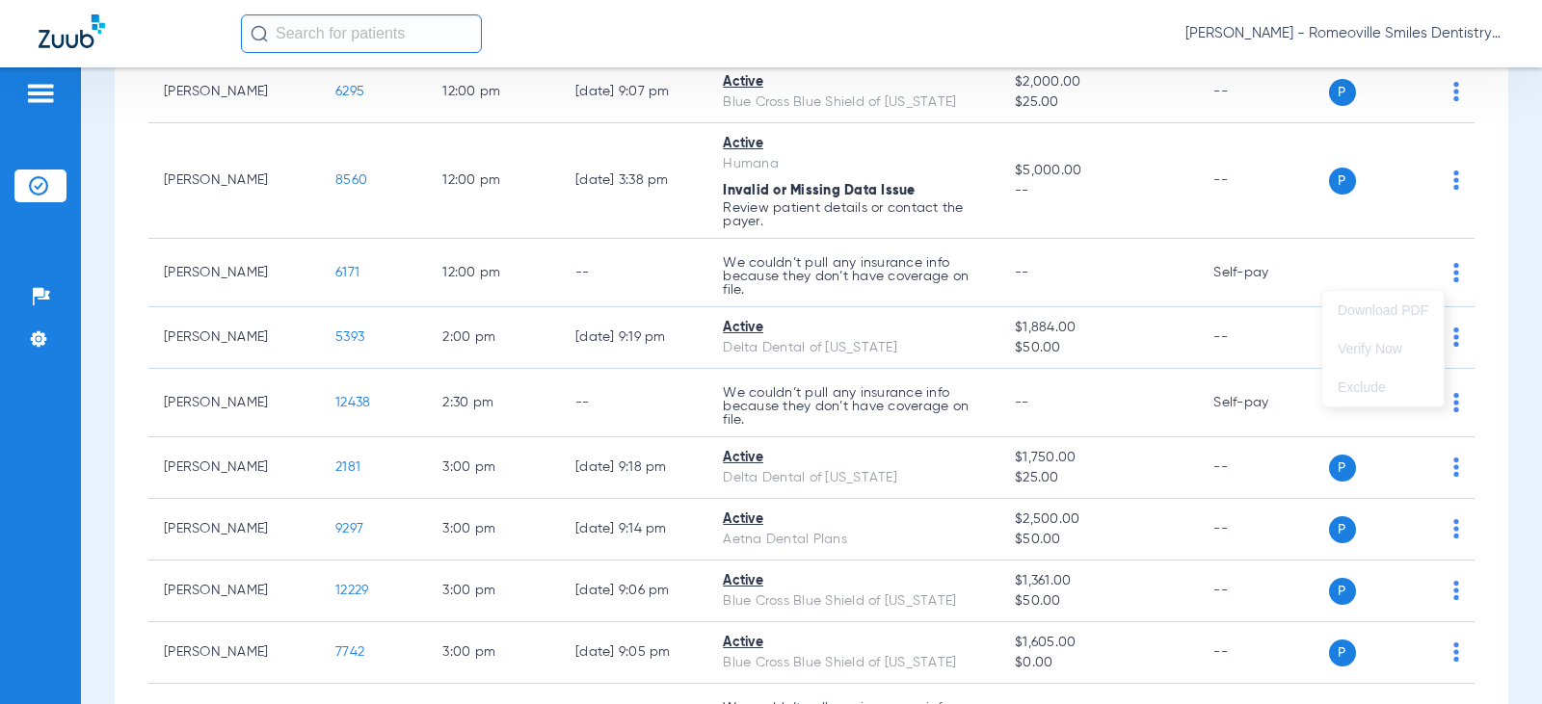
click at [329, 288] on div at bounding box center [771, 352] width 1542 height 704
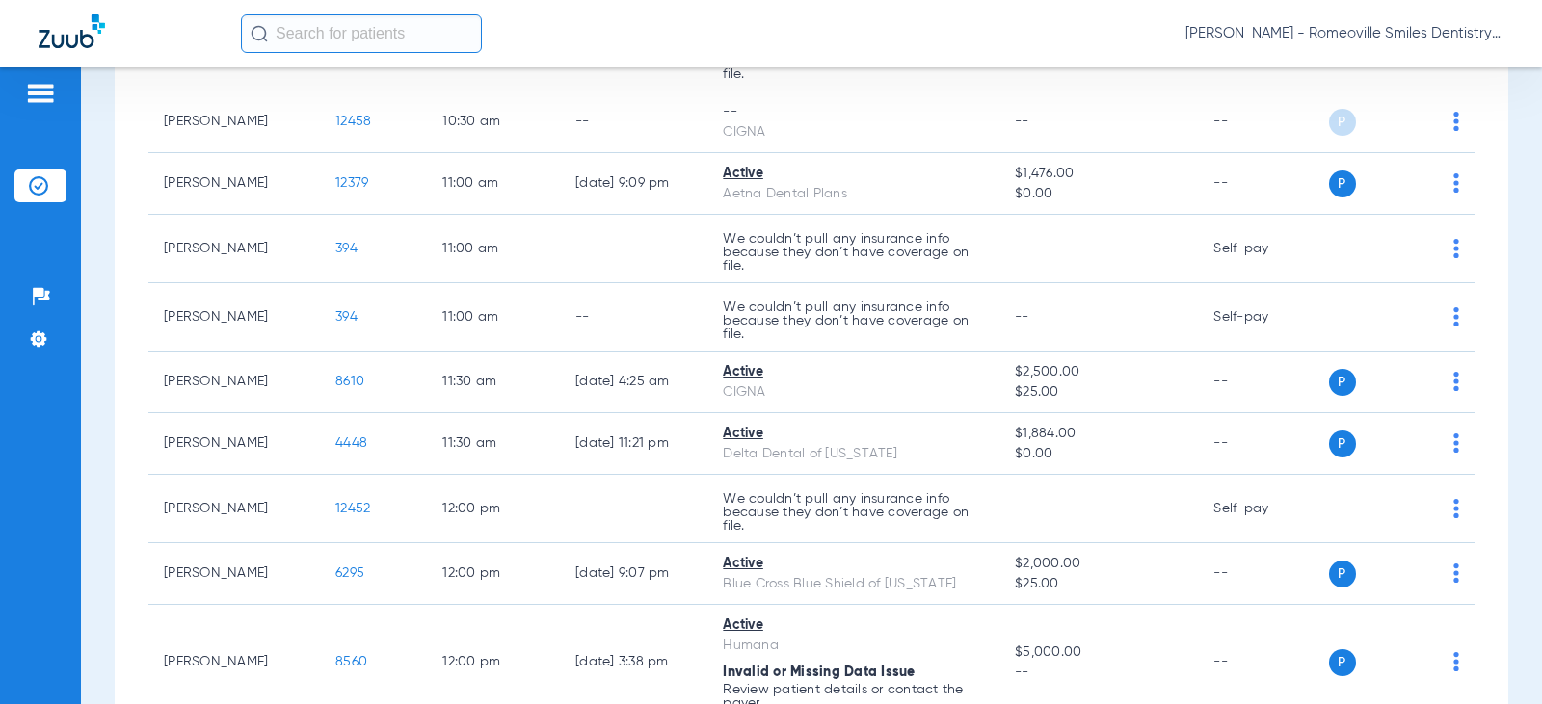
scroll to position [0, 0]
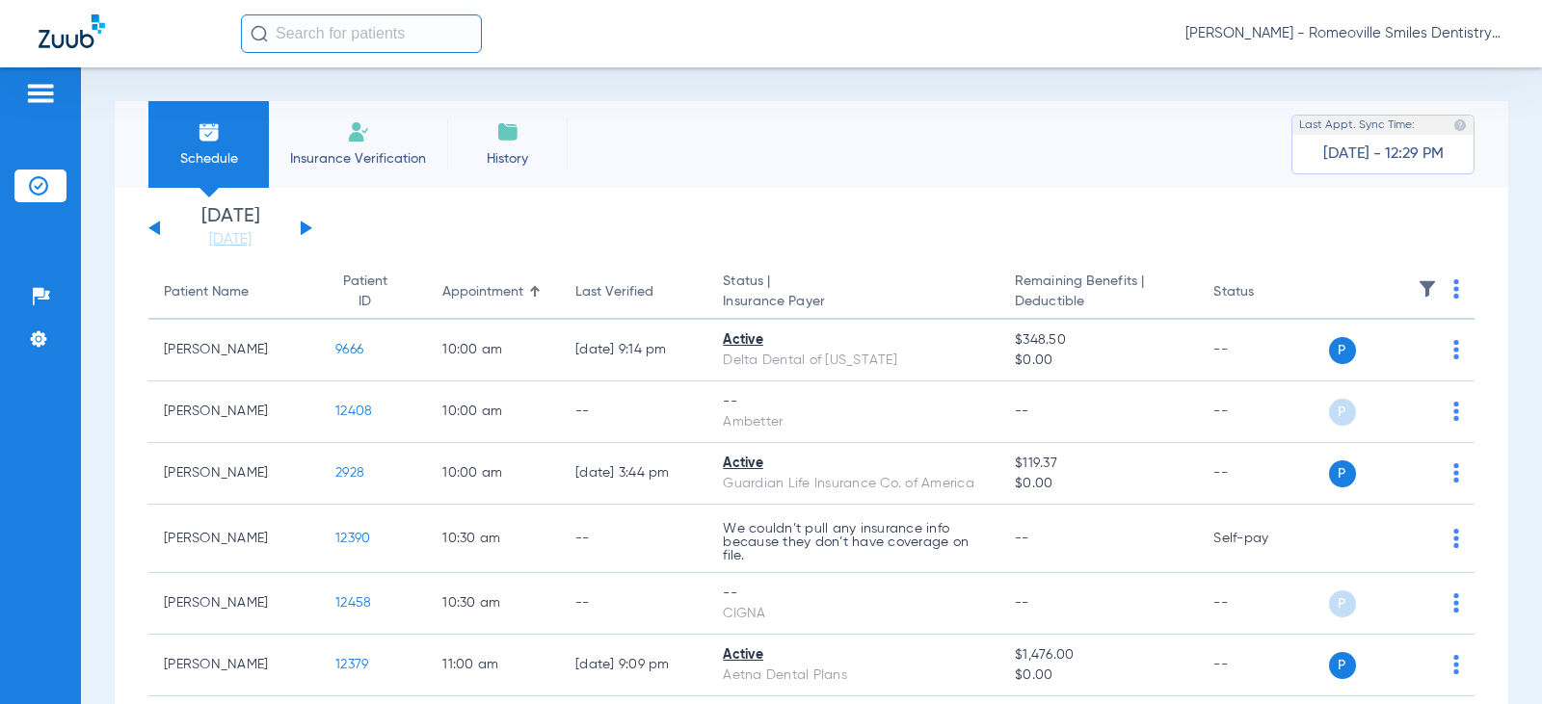
click at [308, 219] on div "[DATE] [DATE] [DATE] [DATE] [DATE] [DATE] [DATE] [DATE] [DATE] [DATE] [DATE] [D…" at bounding box center [230, 228] width 164 height 42
click at [308, 227] on button at bounding box center [307, 228] width 12 height 14
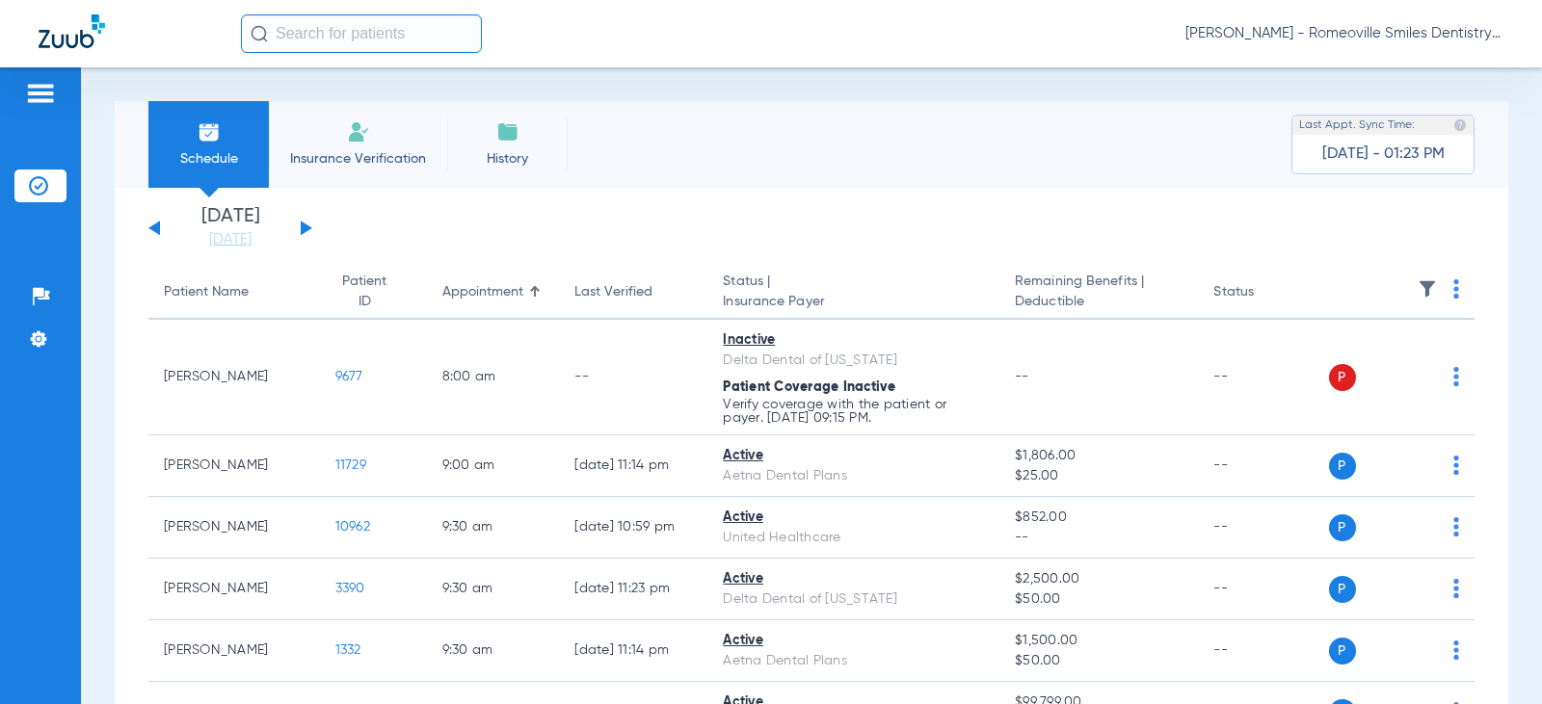
click at [152, 230] on button at bounding box center [154, 228] width 12 height 14
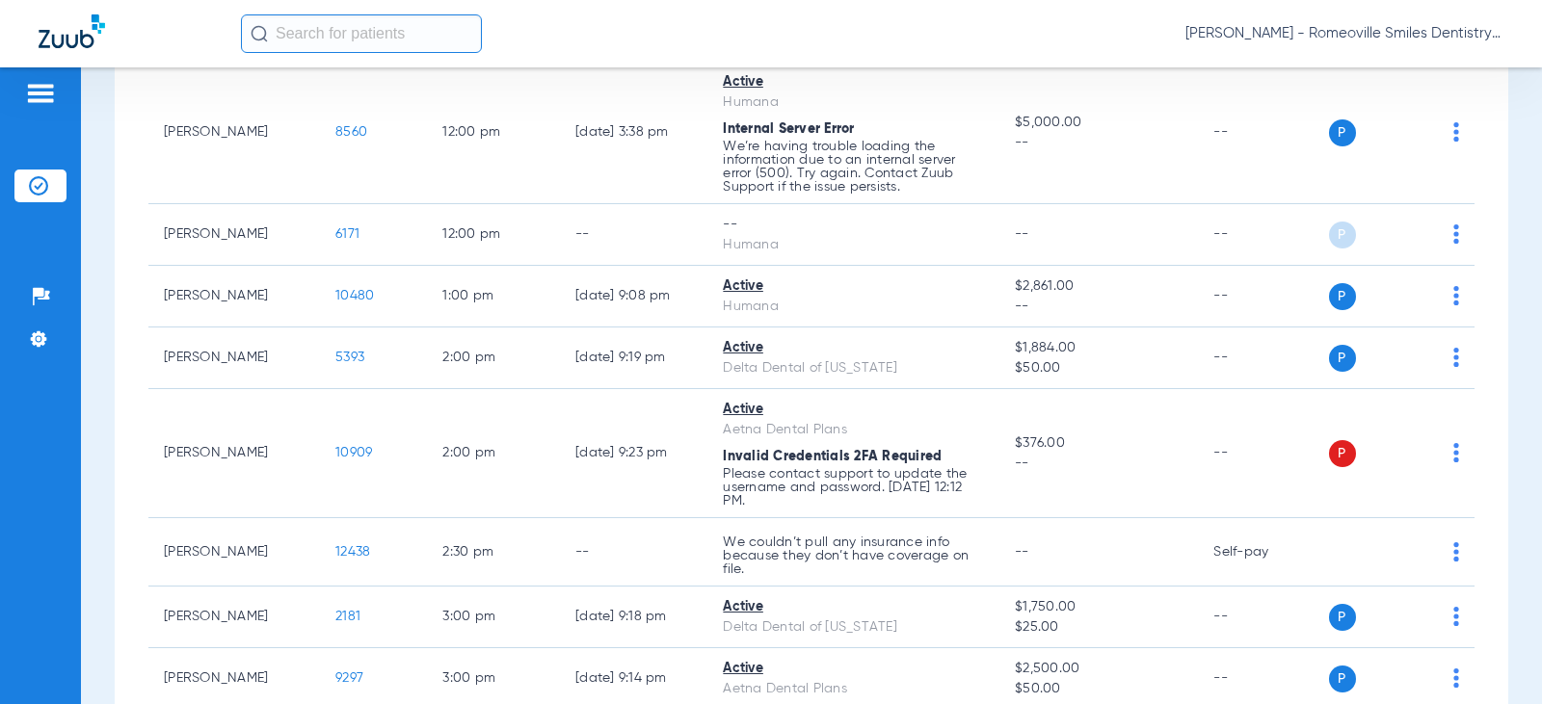
scroll to position [967, 0]
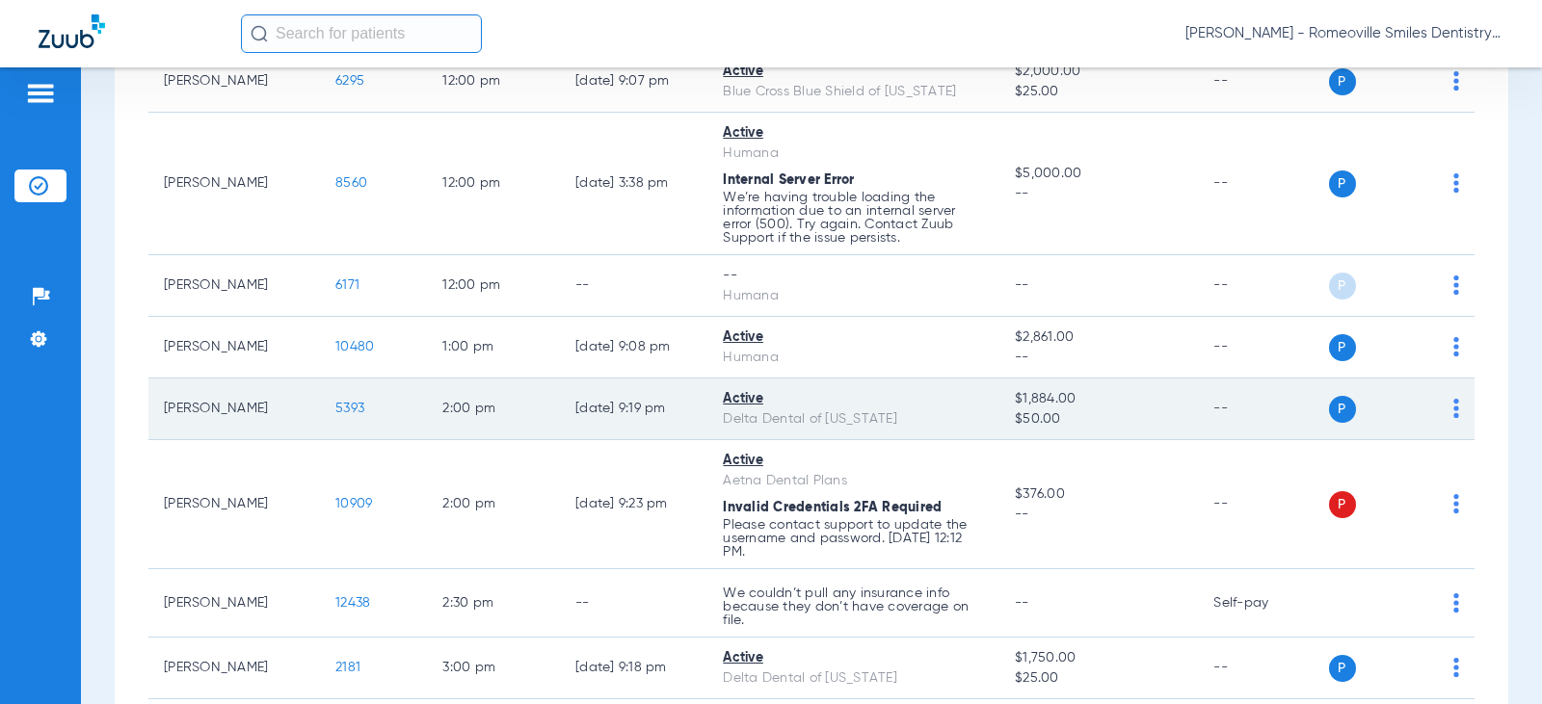
click at [343, 409] on span "5393" at bounding box center [349, 408] width 29 height 13
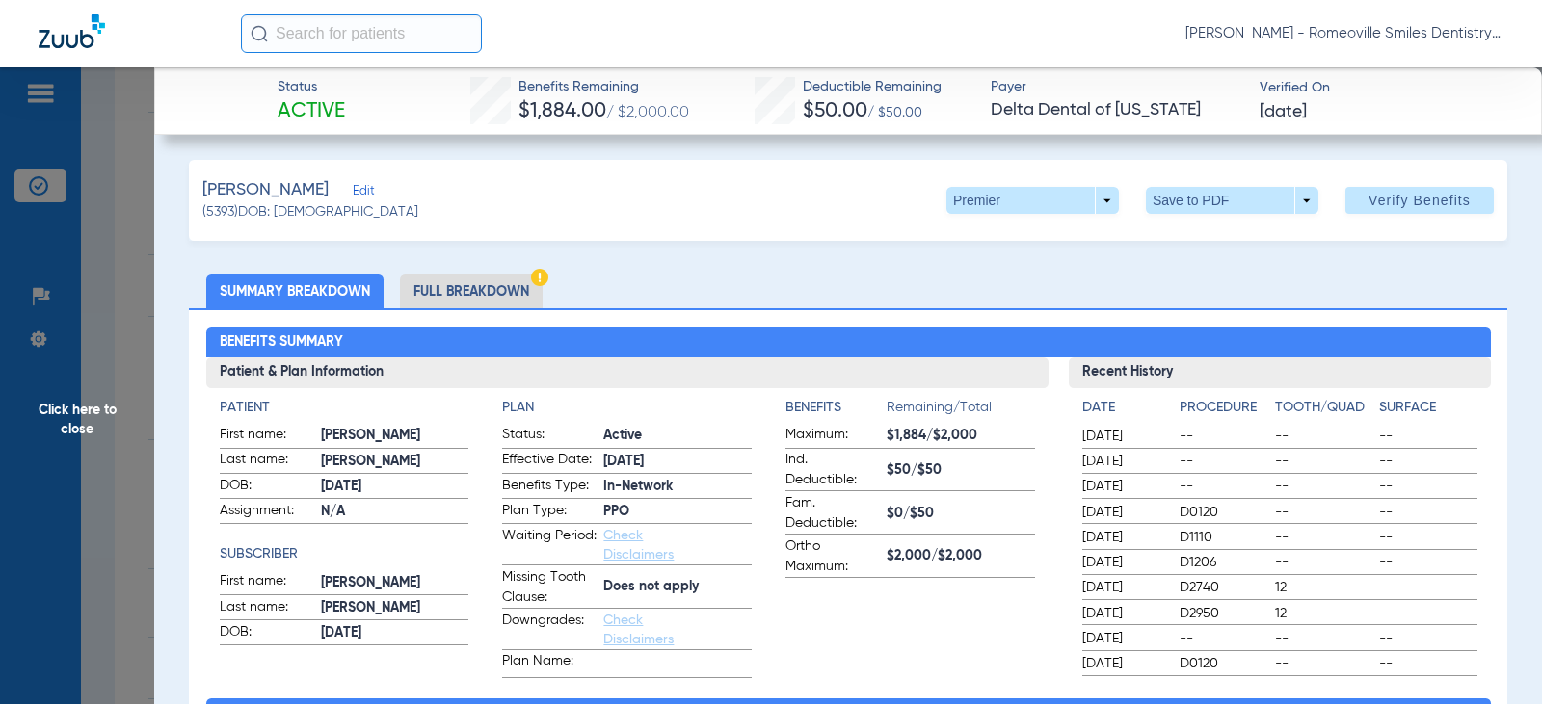
scroll to position [0, 0]
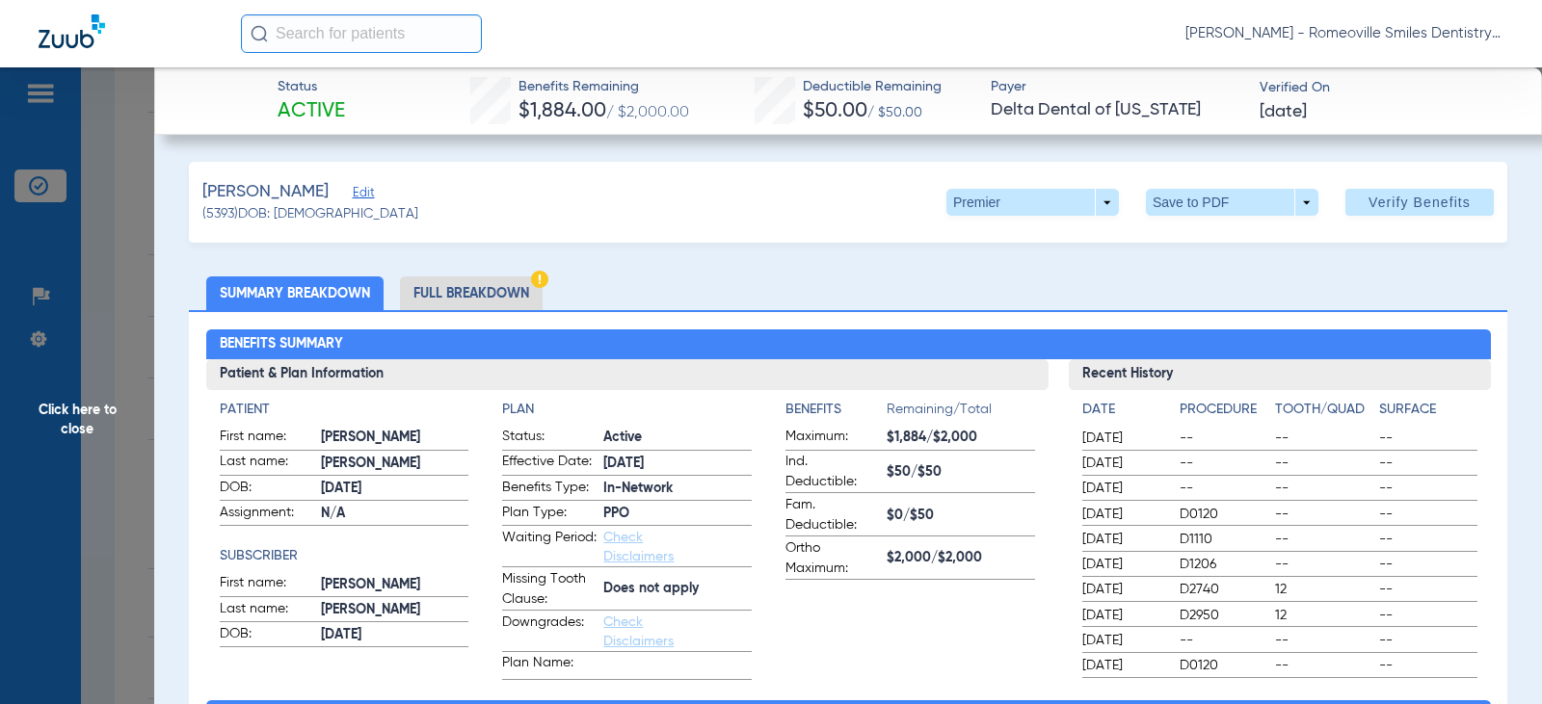
click at [456, 292] on li "Full Breakdown" at bounding box center [471, 294] width 143 height 34
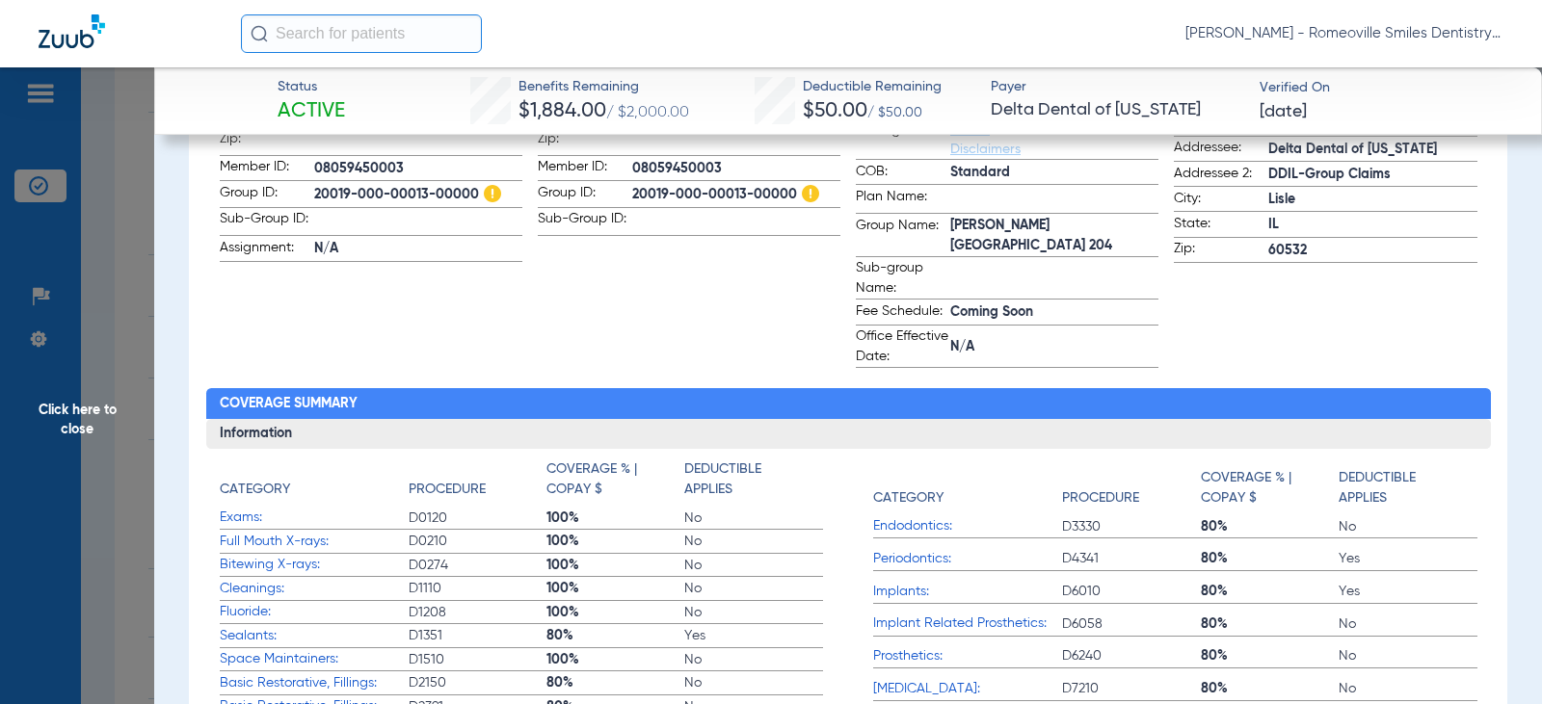
scroll to position [771, 0]
